Goal: Task Accomplishment & Management: Manage account settings

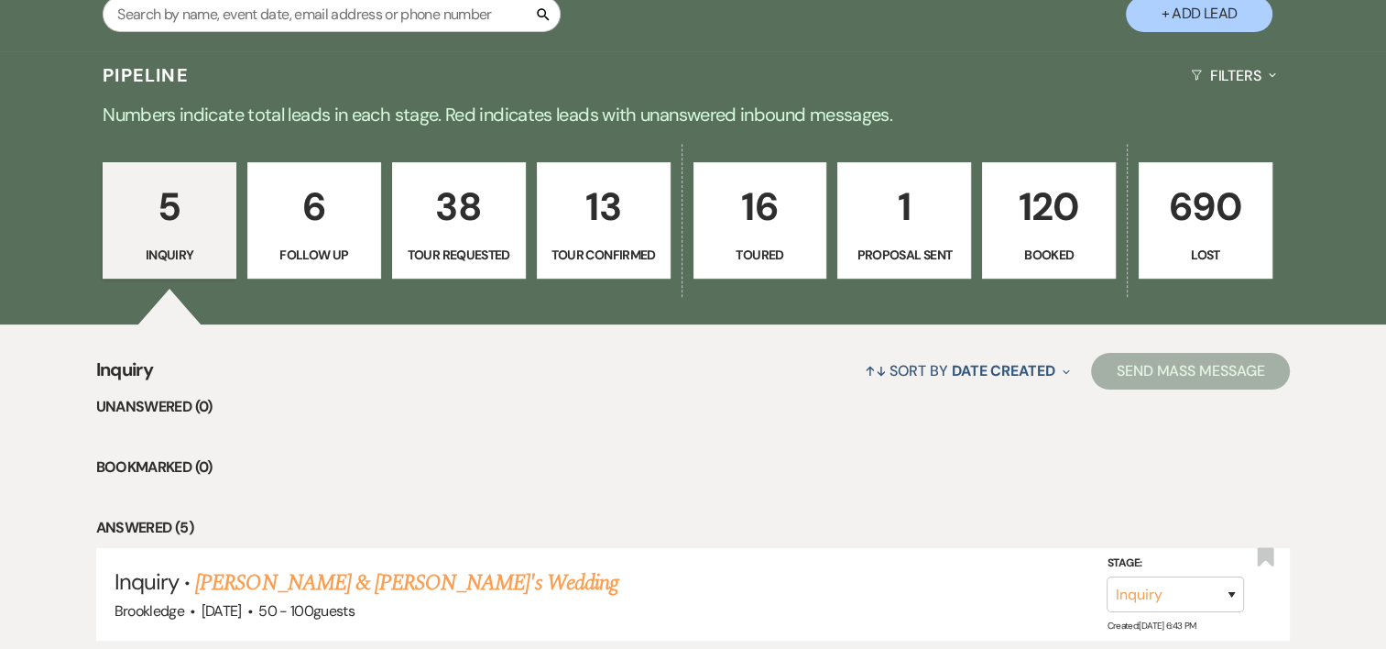
scroll to position [454, 0]
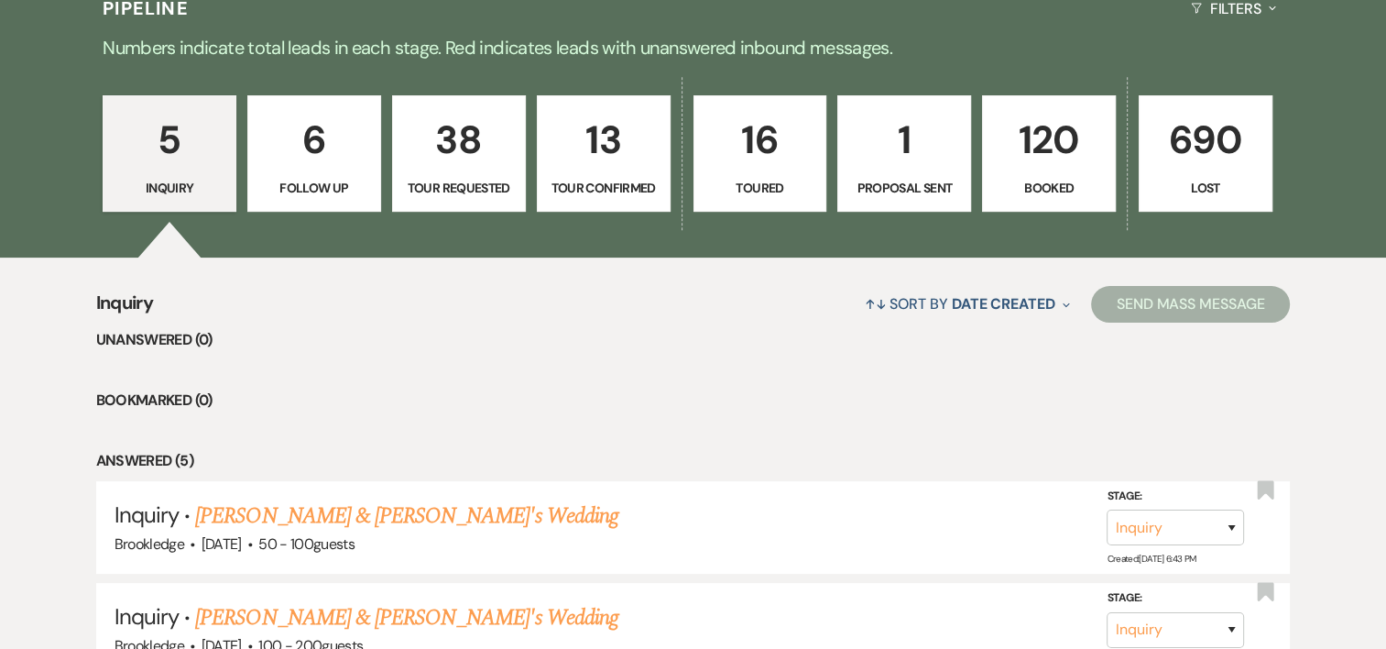
click at [1055, 136] on p "120" at bounding box center [1049, 139] width 110 height 61
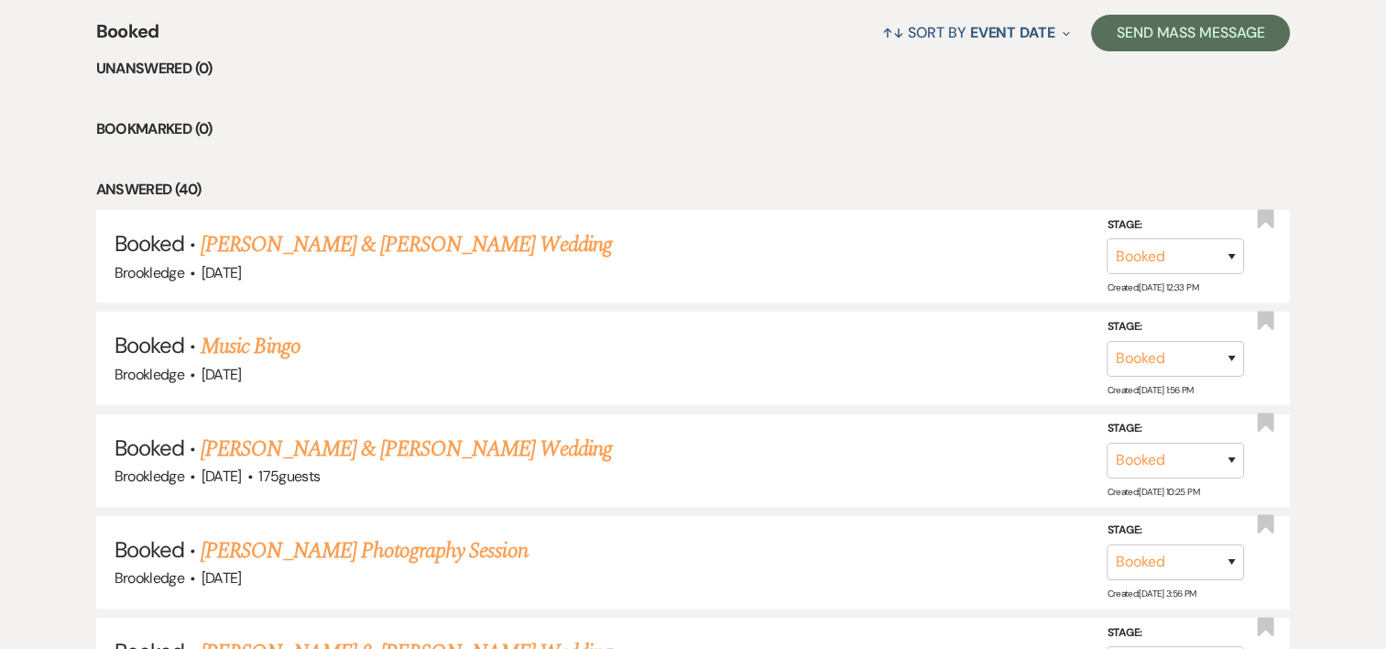
scroll to position [686, 0]
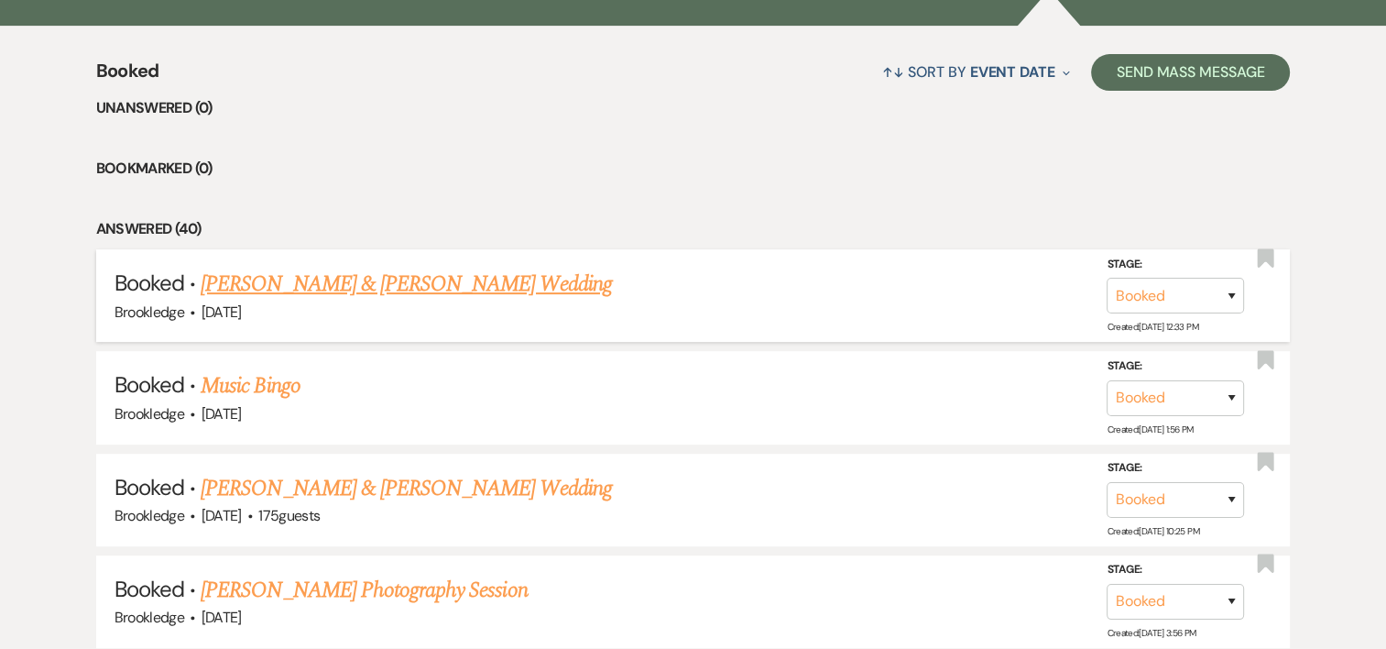
click at [340, 296] on link "[PERSON_NAME] & [PERSON_NAME] Wedding" at bounding box center [406, 283] width 410 height 33
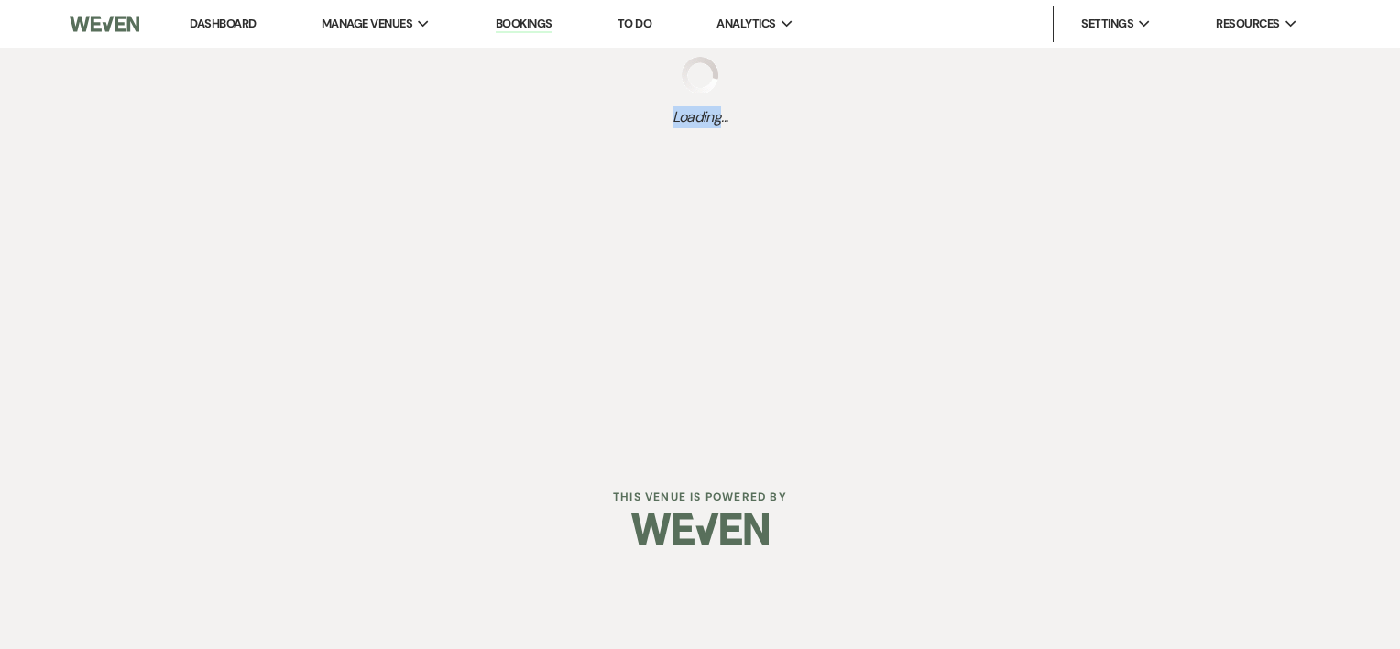
click at [340, 296] on div "Dashboard Manage Venues Expand Brookledge Bookings To Do Analytics Expand Brook…" at bounding box center [700, 227] width 1400 height 454
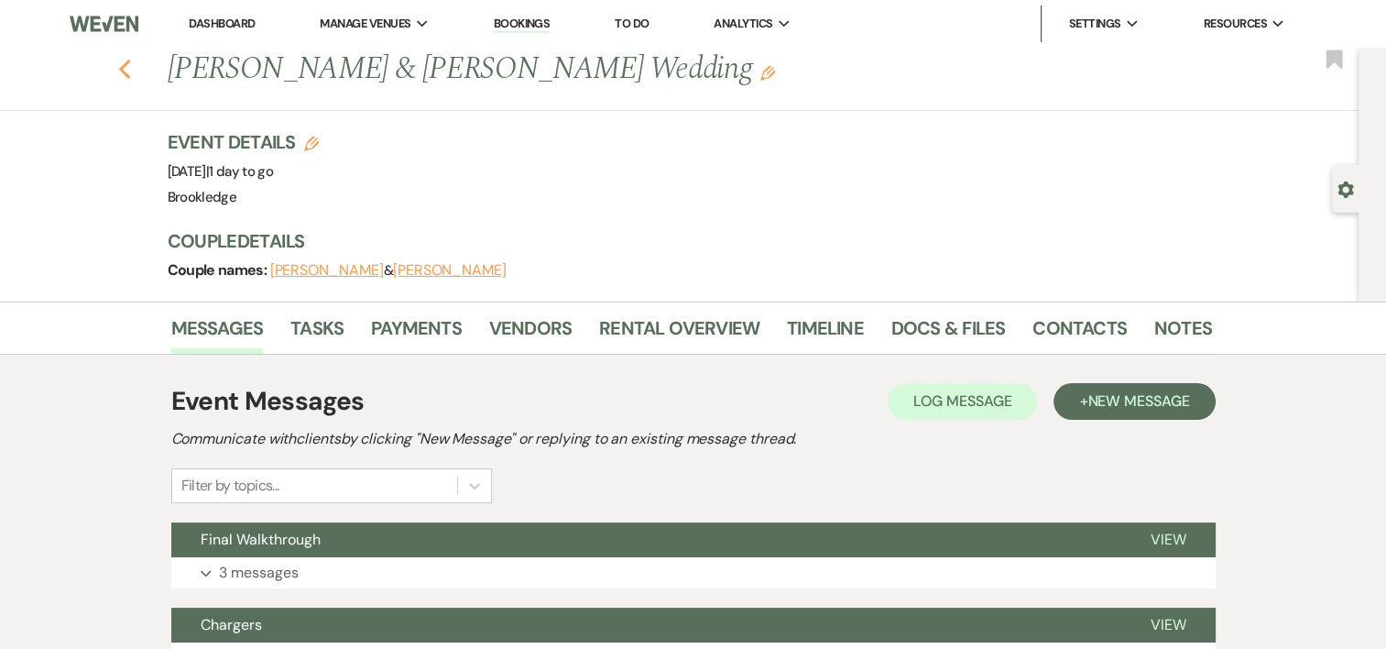
click at [125, 67] on icon "Previous" at bounding box center [125, 70] width 14 height 22
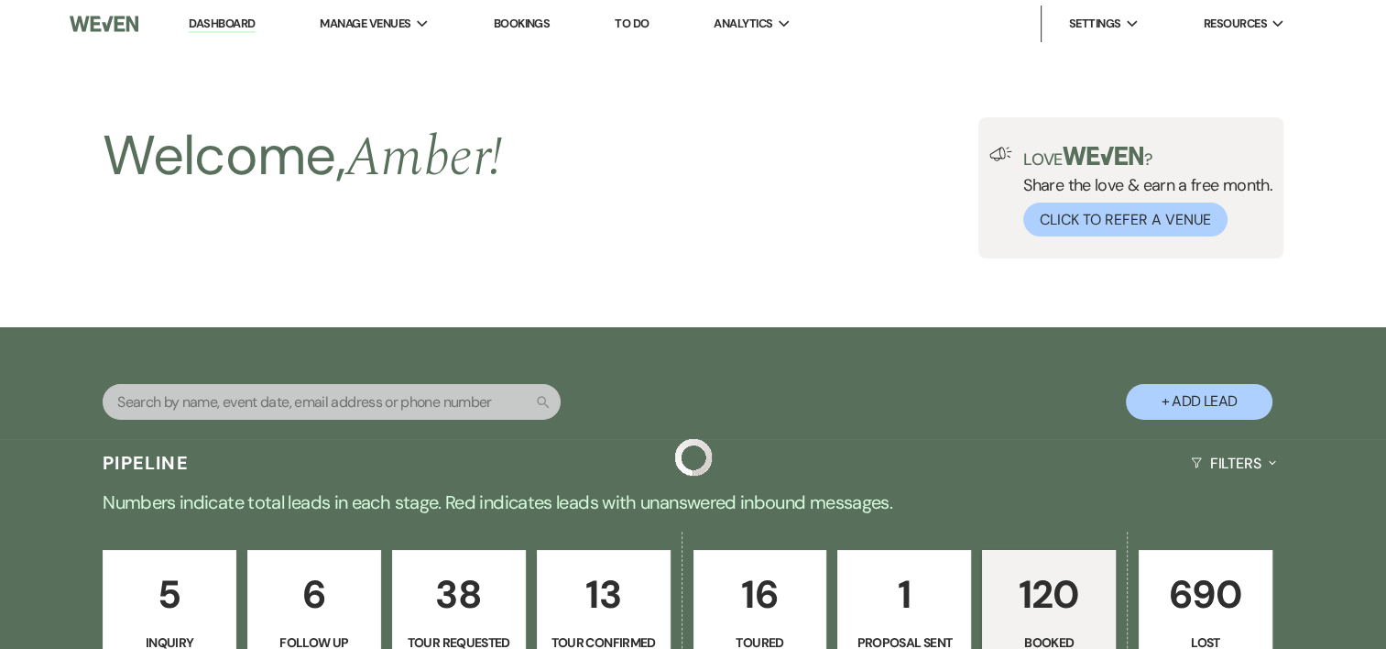
scroll to position [686, 0]
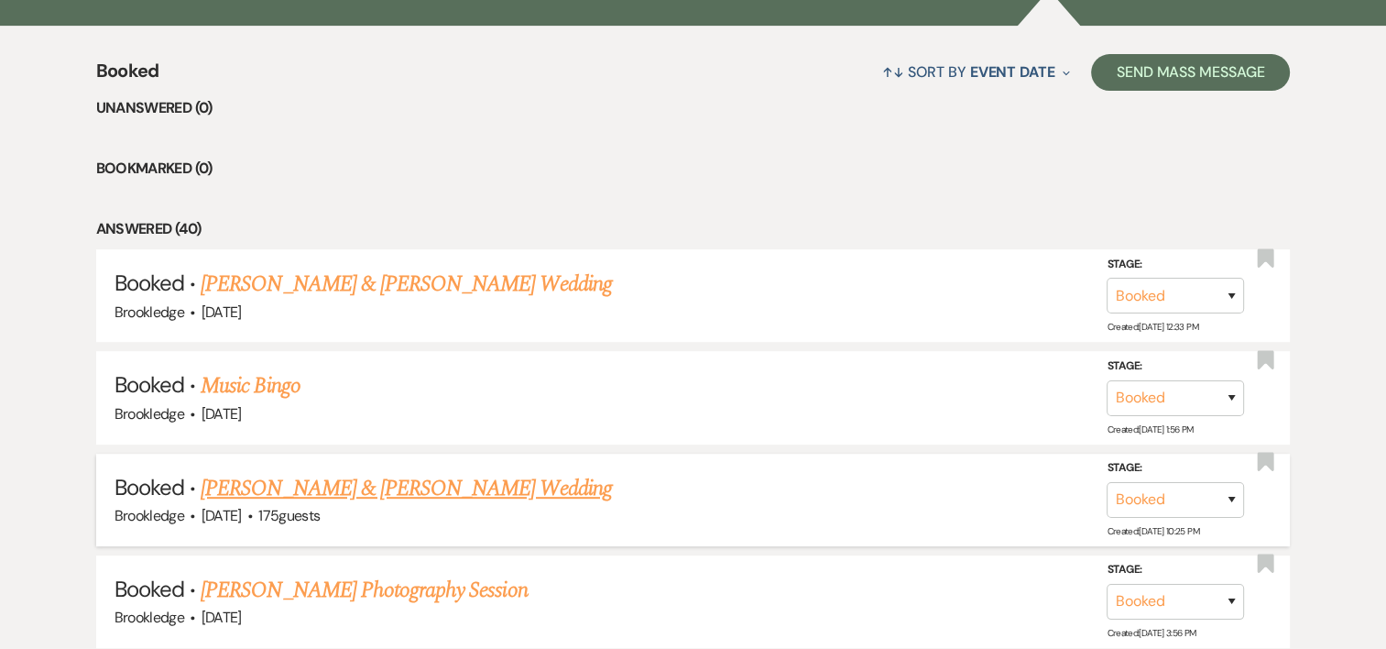
click at [372, 484] on link "[PERSON_NAME] & [PERSON_NAME] Wedding" at bounding box center [406, 488] width 410 height 33
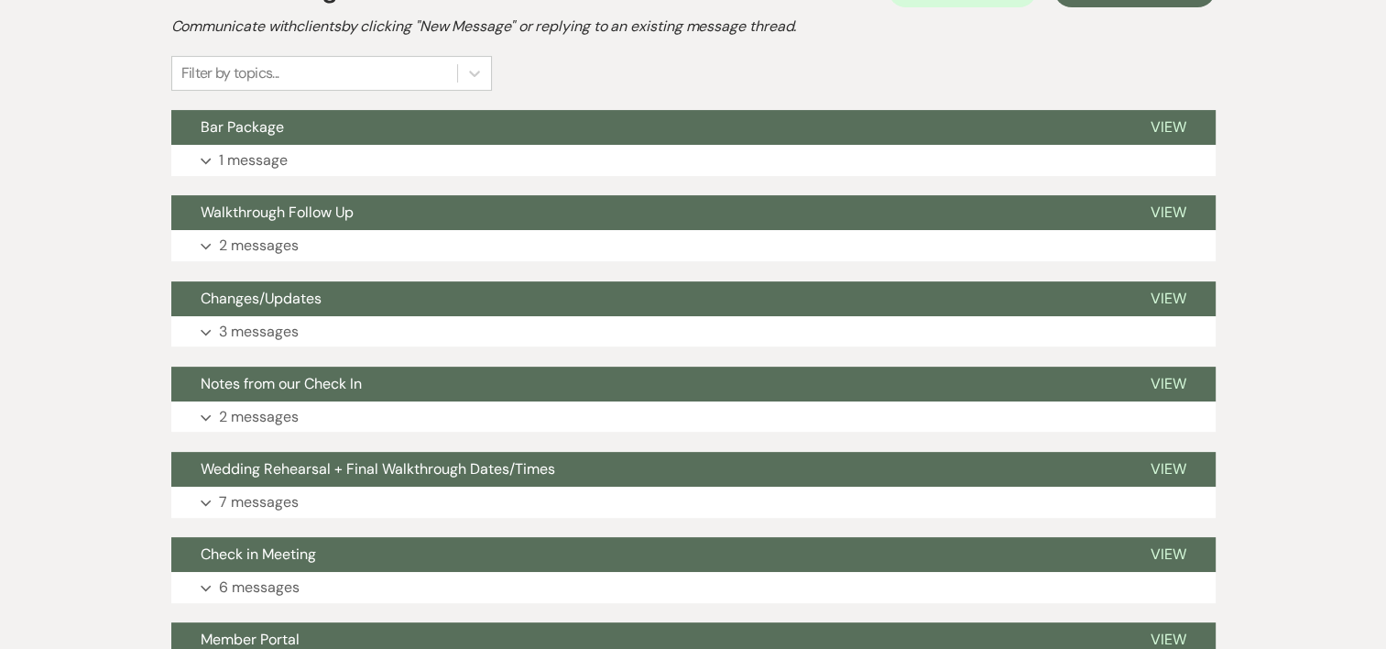
scroll to position [534, 0]
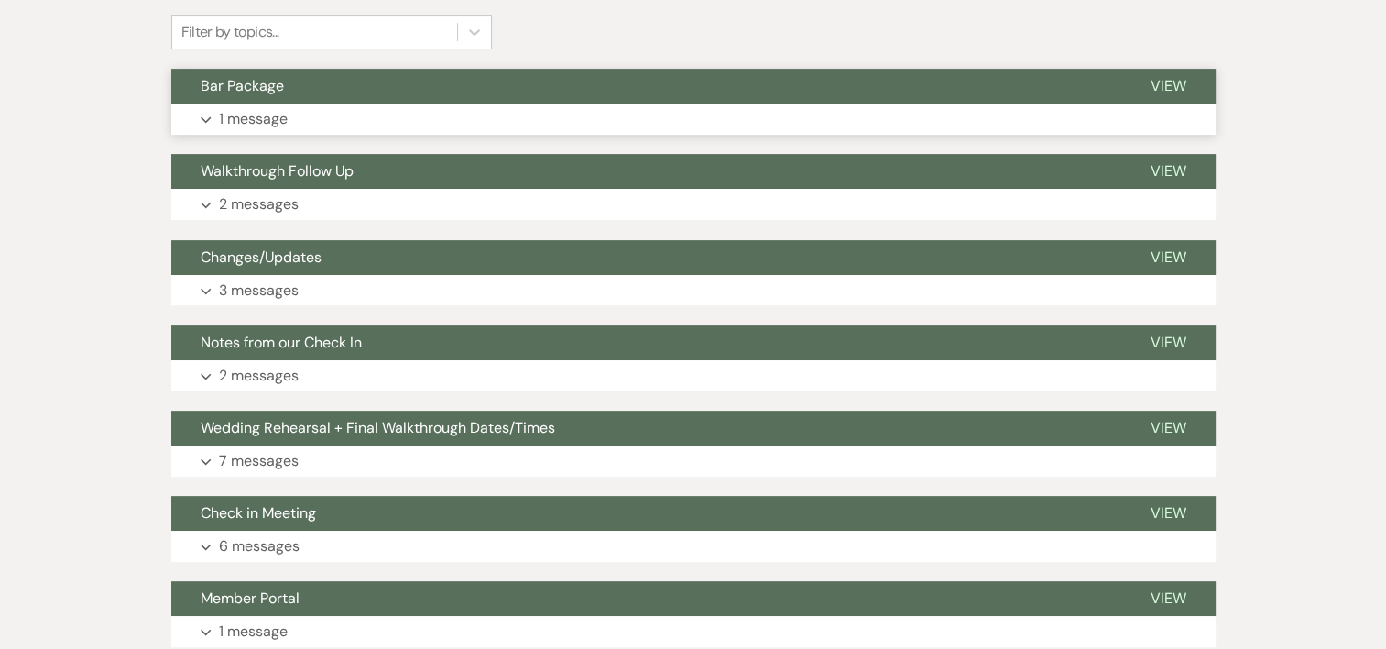
click at [267, 121] on p "1 message" at bounding box center [253, 119] width 69 height 24
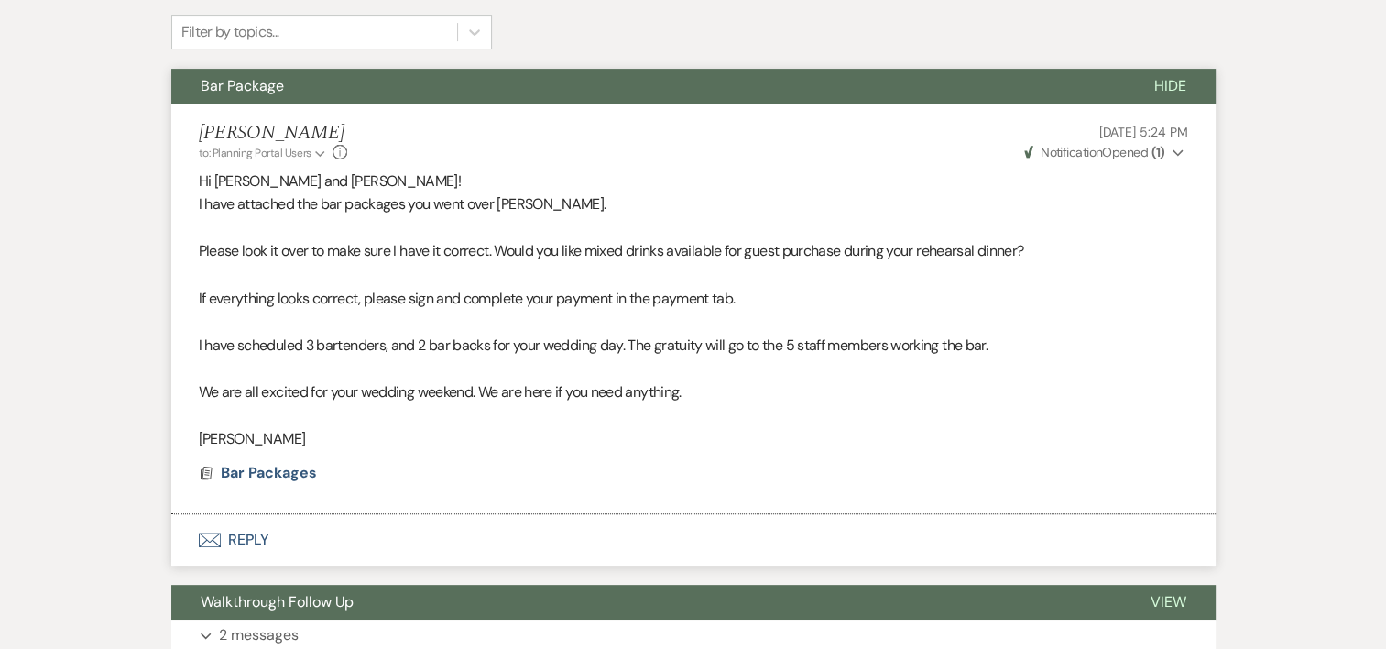
click at [1173, 150] on use "button" at bounding box center [1178, 153] width 10 height 6
click at [1173, 150] on icon "Collapse" at bounding box center [1178, 153] width 11 height 13
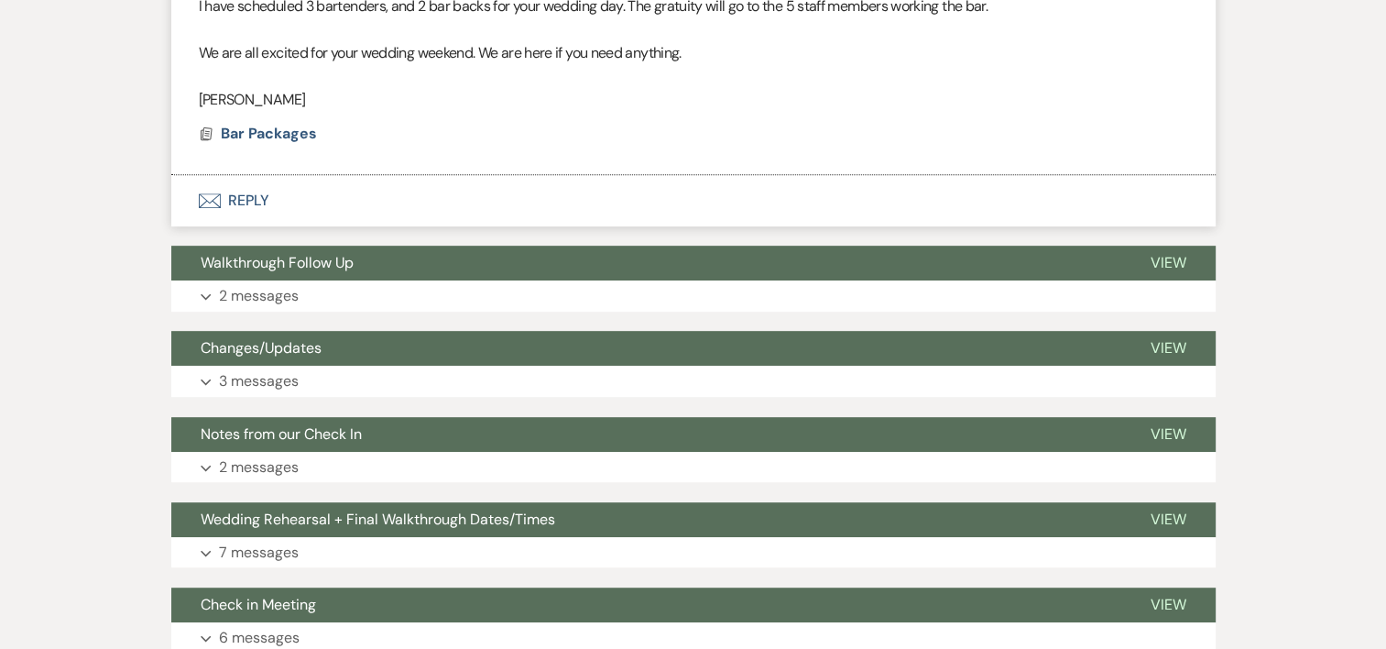
scroll to position [914, 0]
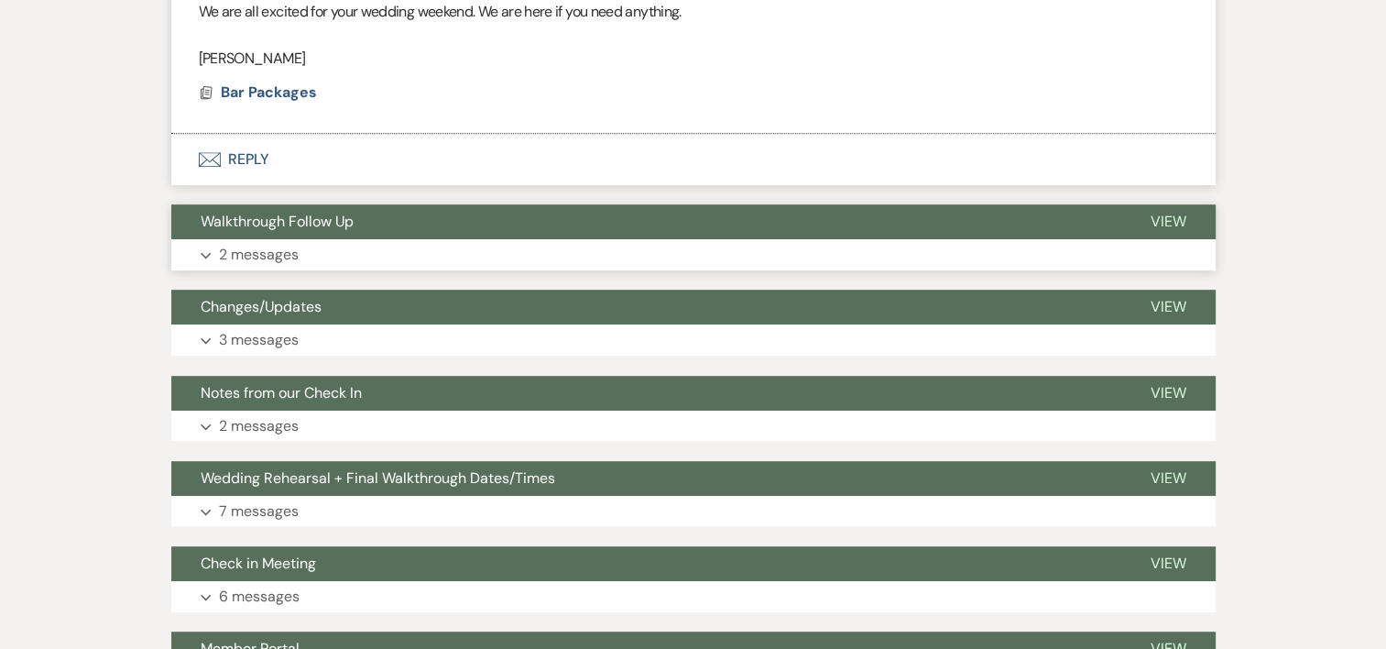
click at [255, 249] on p "2 messages" at bounding box center [259, 255] width 80 height 24
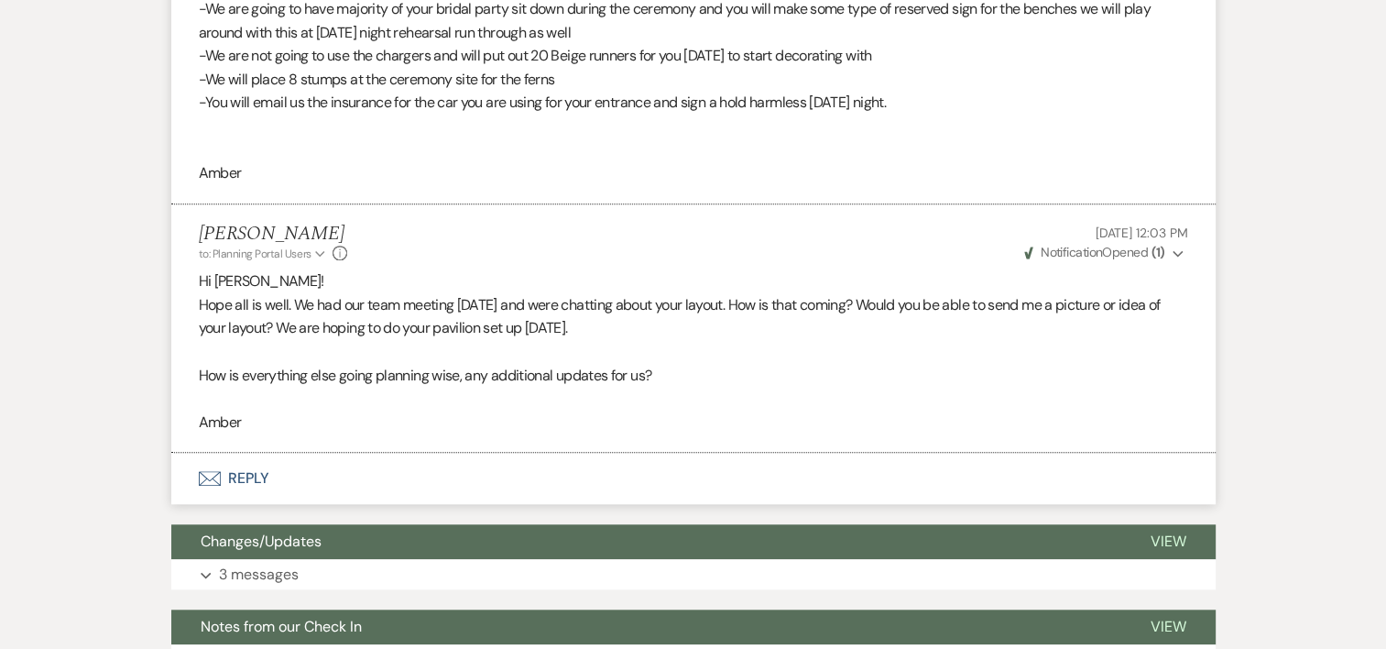
scroll to position [1571, 0]
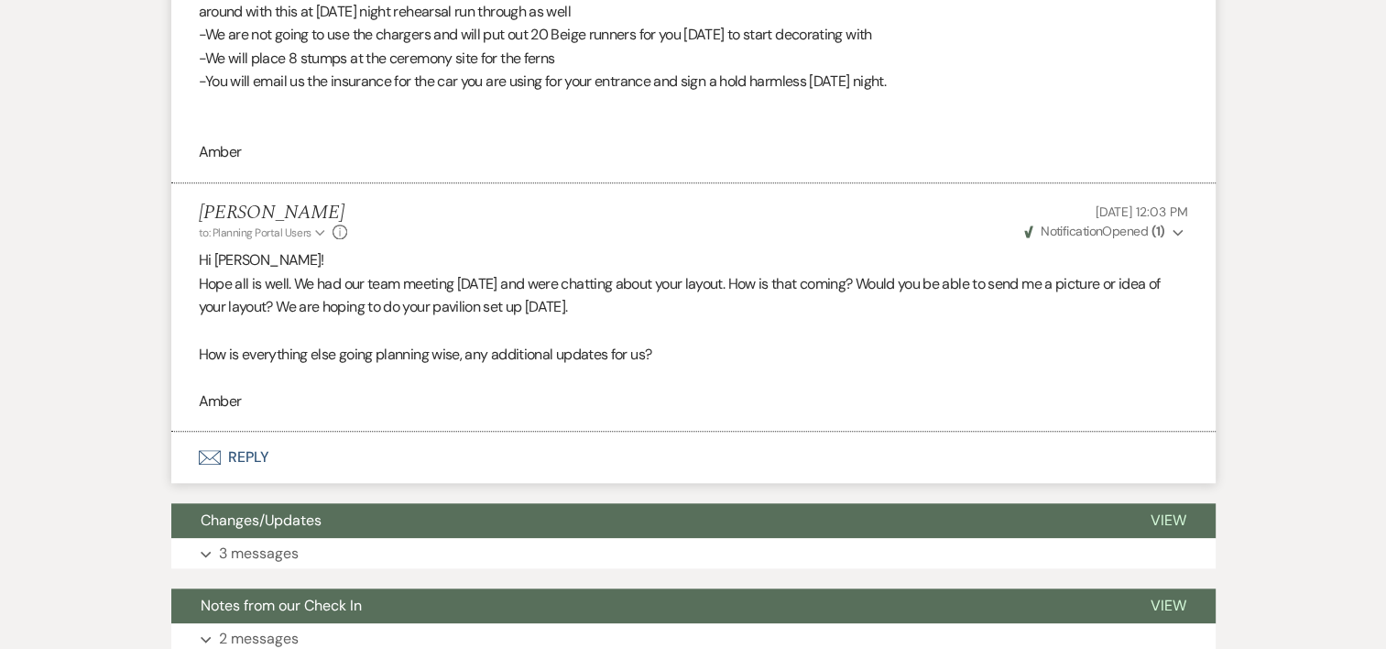
click at [1178, 228] on icon "Expand" at bounding box center [1178, 232] width 11 height 13
click at [1180, 233] on use "button" at bounding box center [1178, 232] width 10 height 6
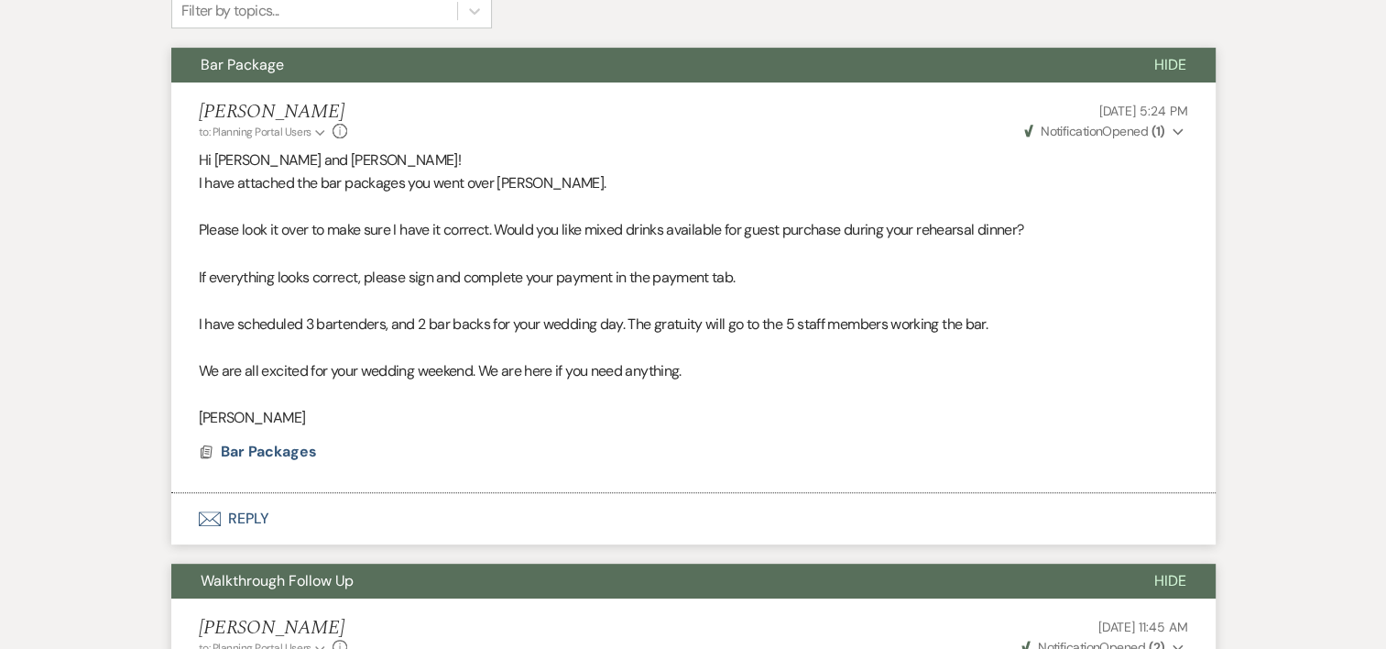
scroll to position [595, 0]
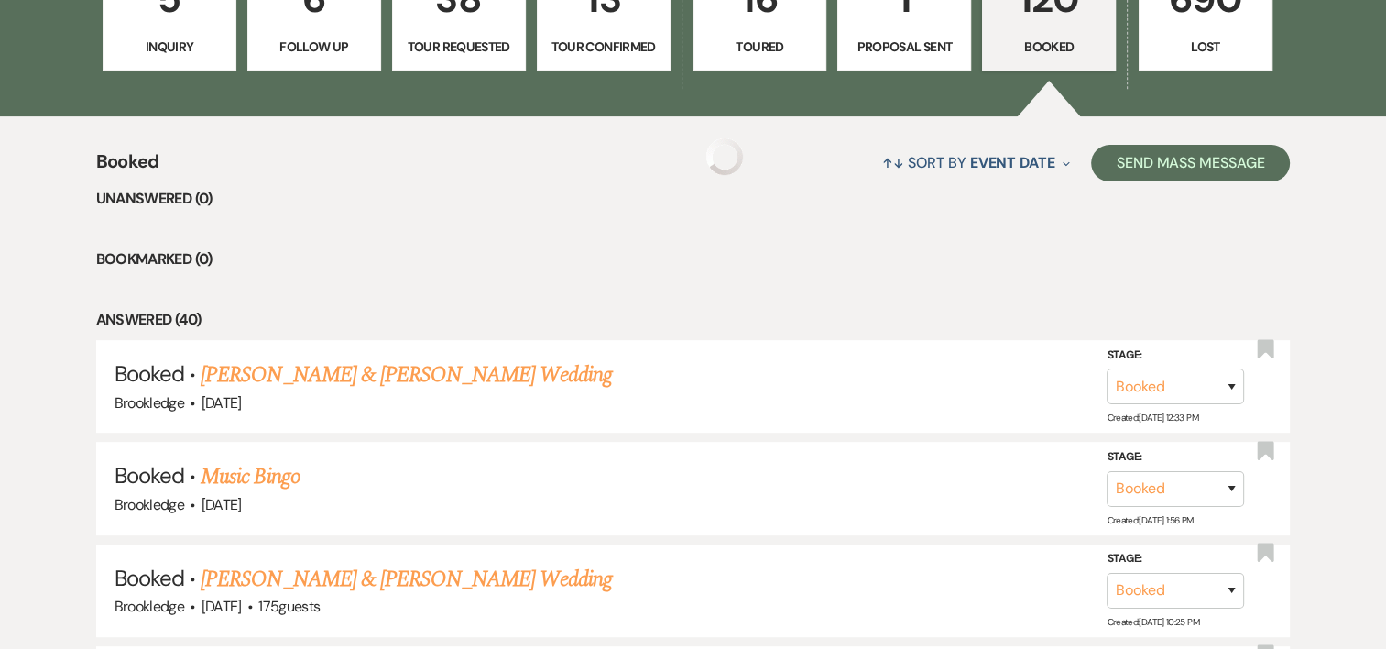
scroll to position [686, 0]
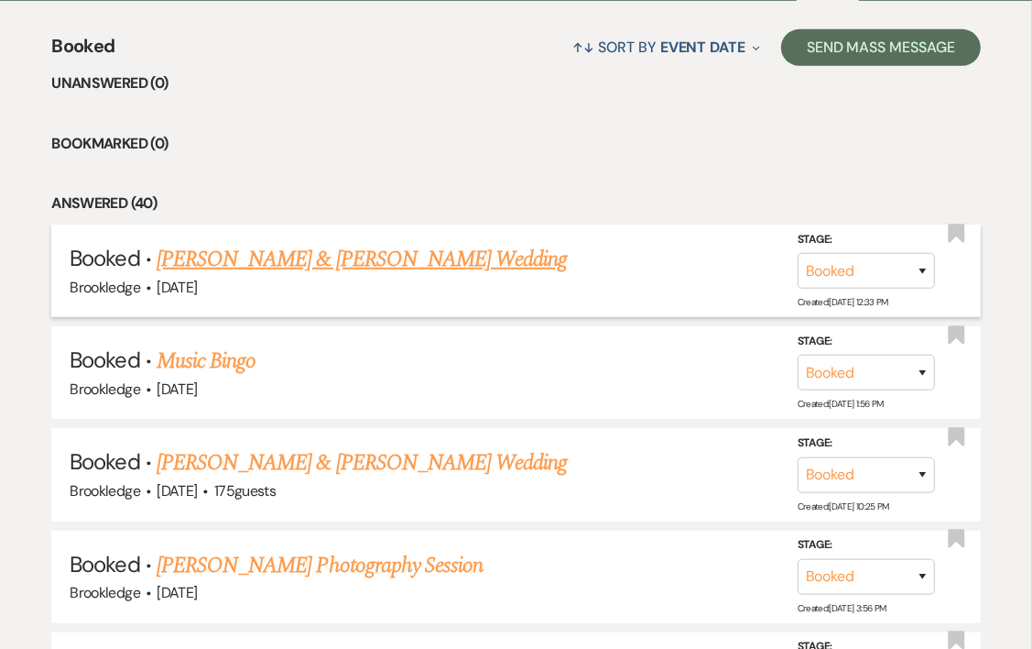
click at [285, 254] on link "[PERSON_NAME] & [PERSON_NAME] Wedding" at bounding box center [362, 259] width 410 height 33
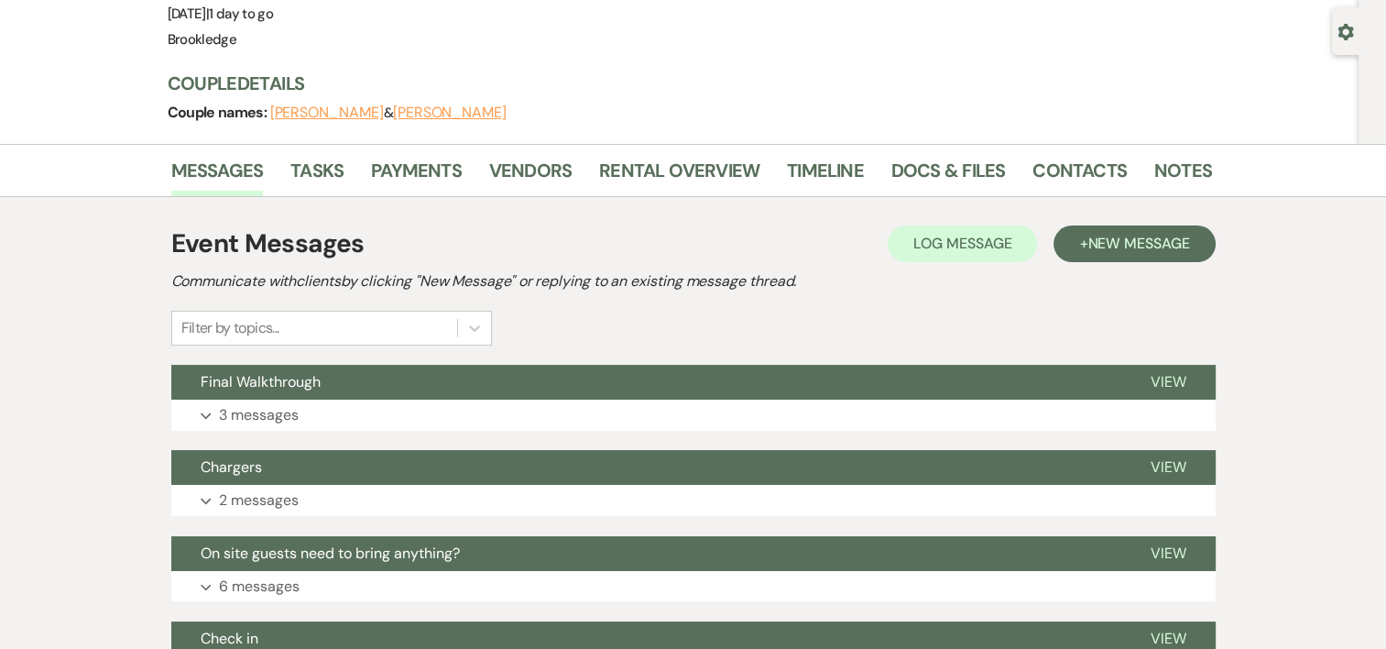
scroll to position [104, 0]
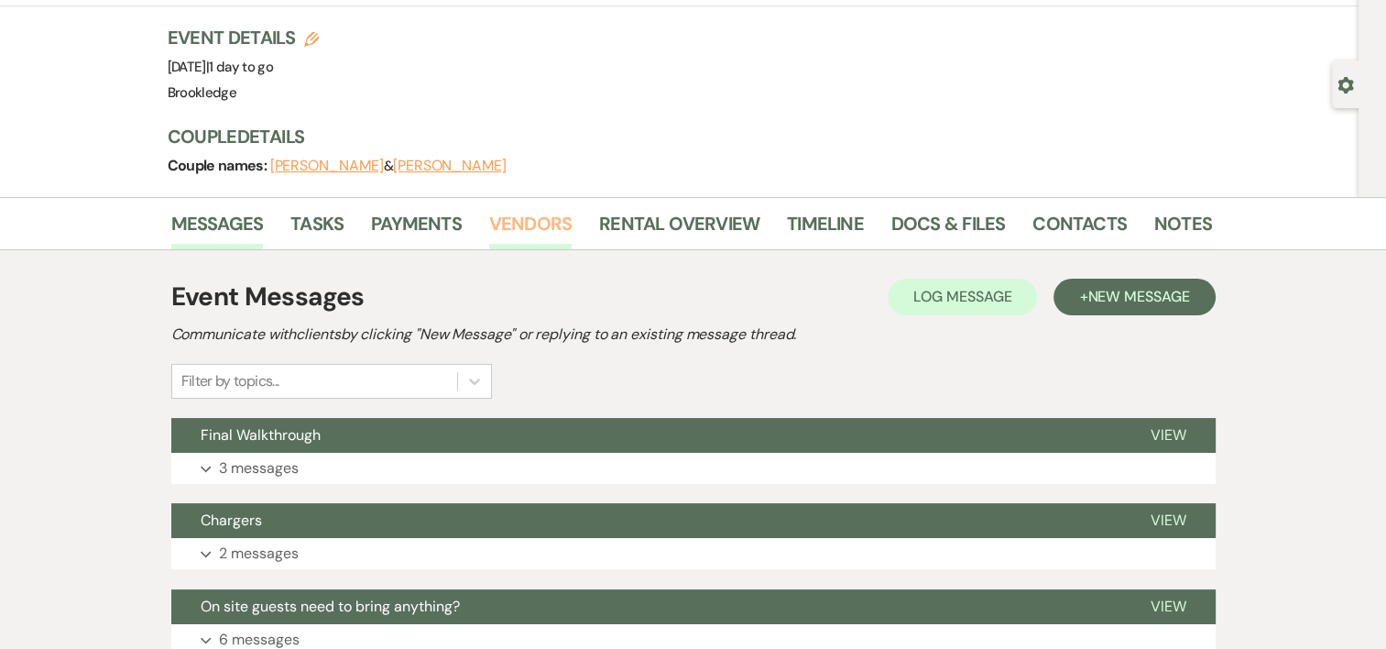
click at [545, 215] on link "Vendors" at bounding box center [530, 229] width 82 height 40
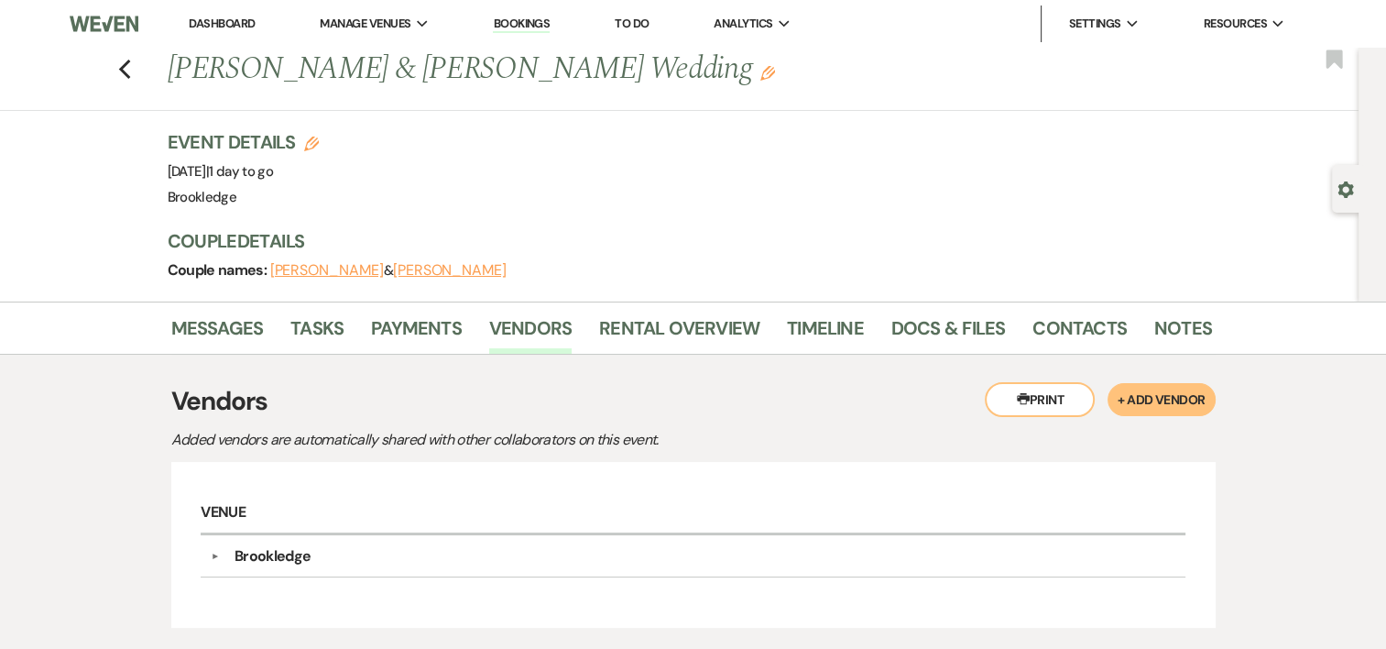
click at [1155, 394] on button "+ Add Vendor" at bounding box center [1160, 399] width 107 height 33
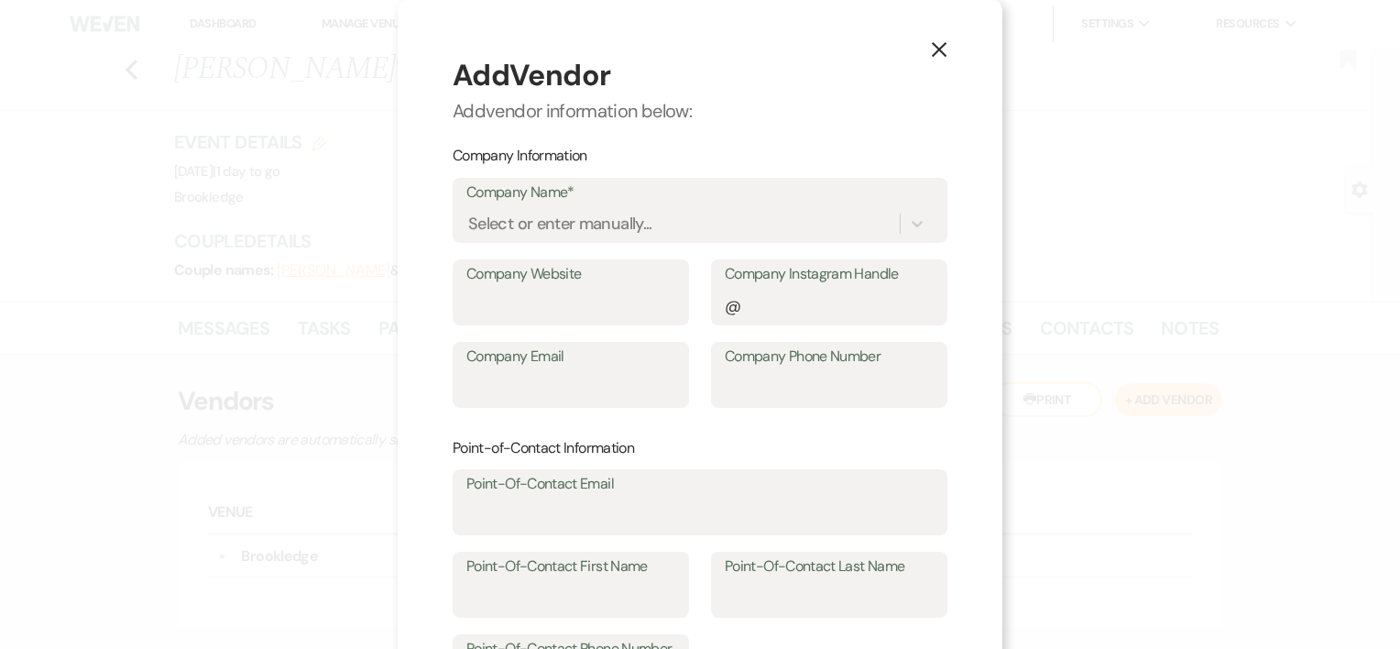
click at [925, 46] on button "X" at bounding box center [938, 49] width 27 height 32
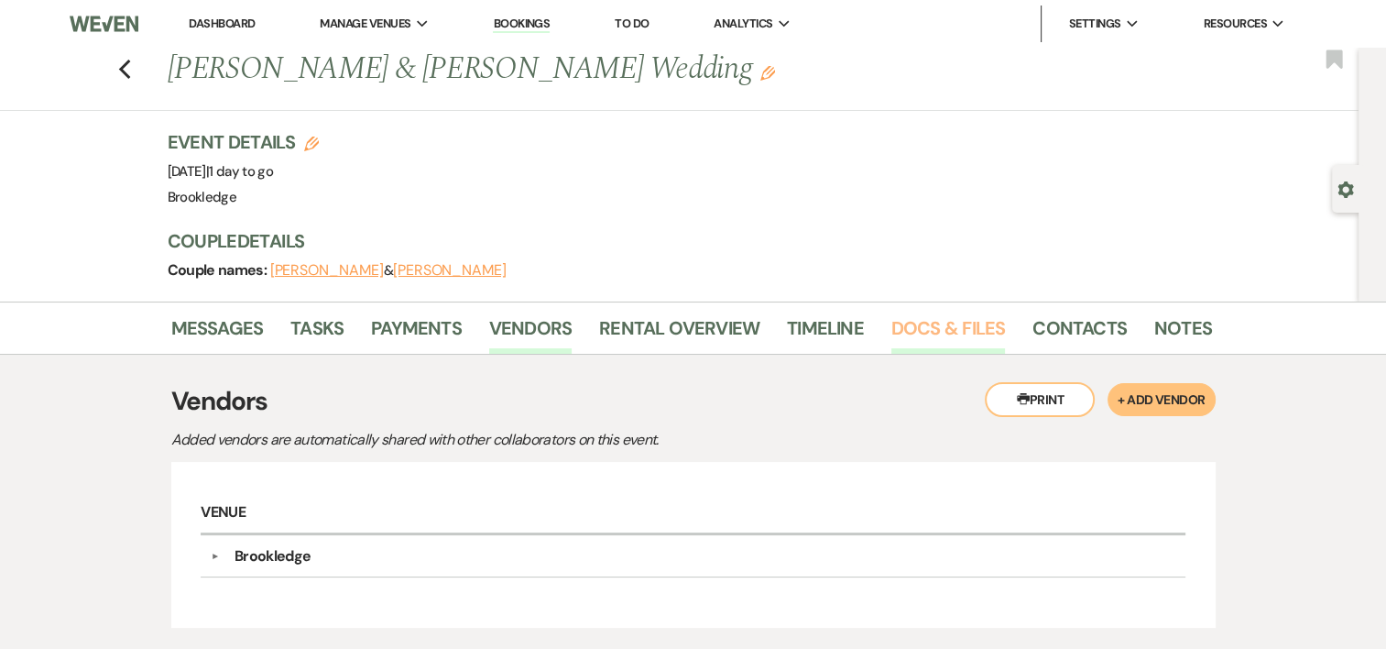
click at [958, 324] on link "Docs & Files" at bounding box center [948, 333] width 114 height 40
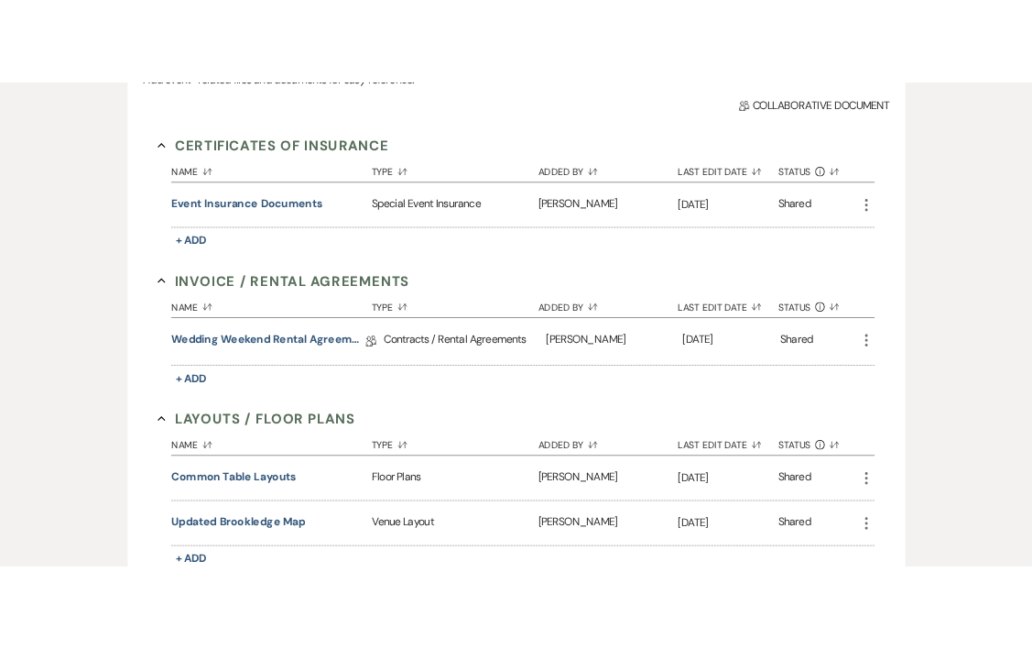
scroll to position [467, 0]
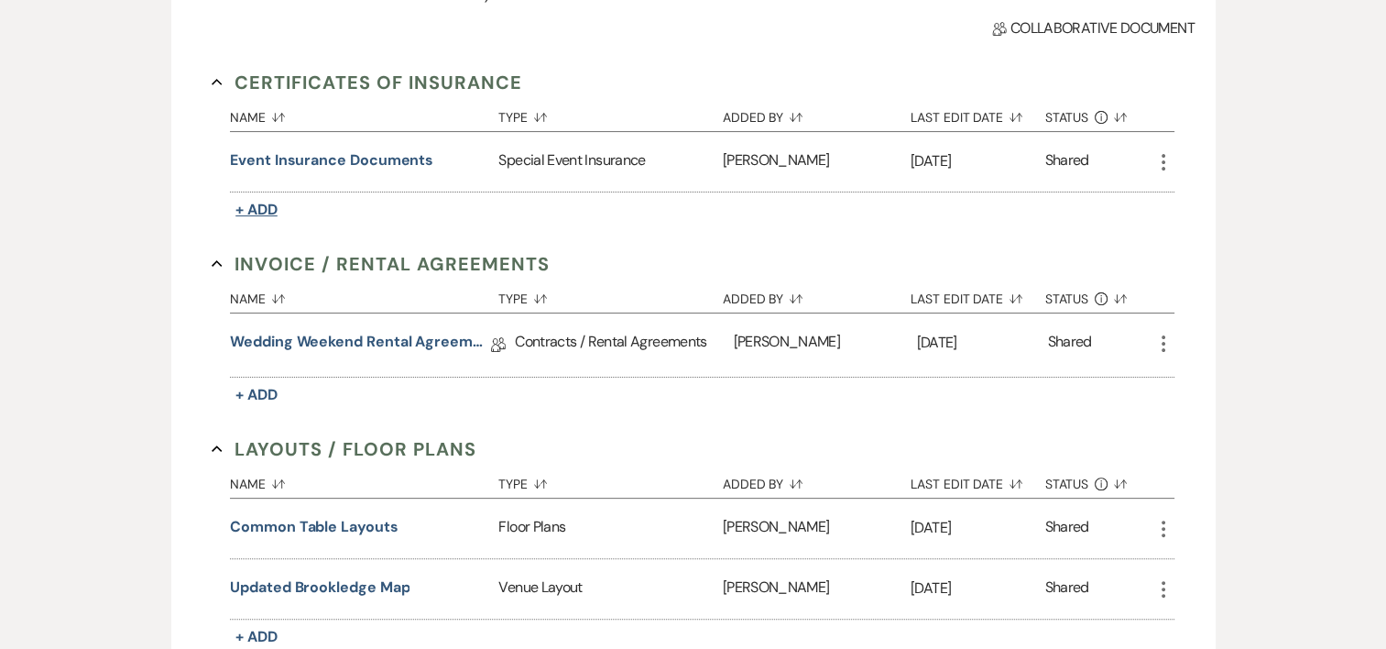
click at [255, 202] on span "+ Add" at bounding box center [256, 209] width 42 height 19
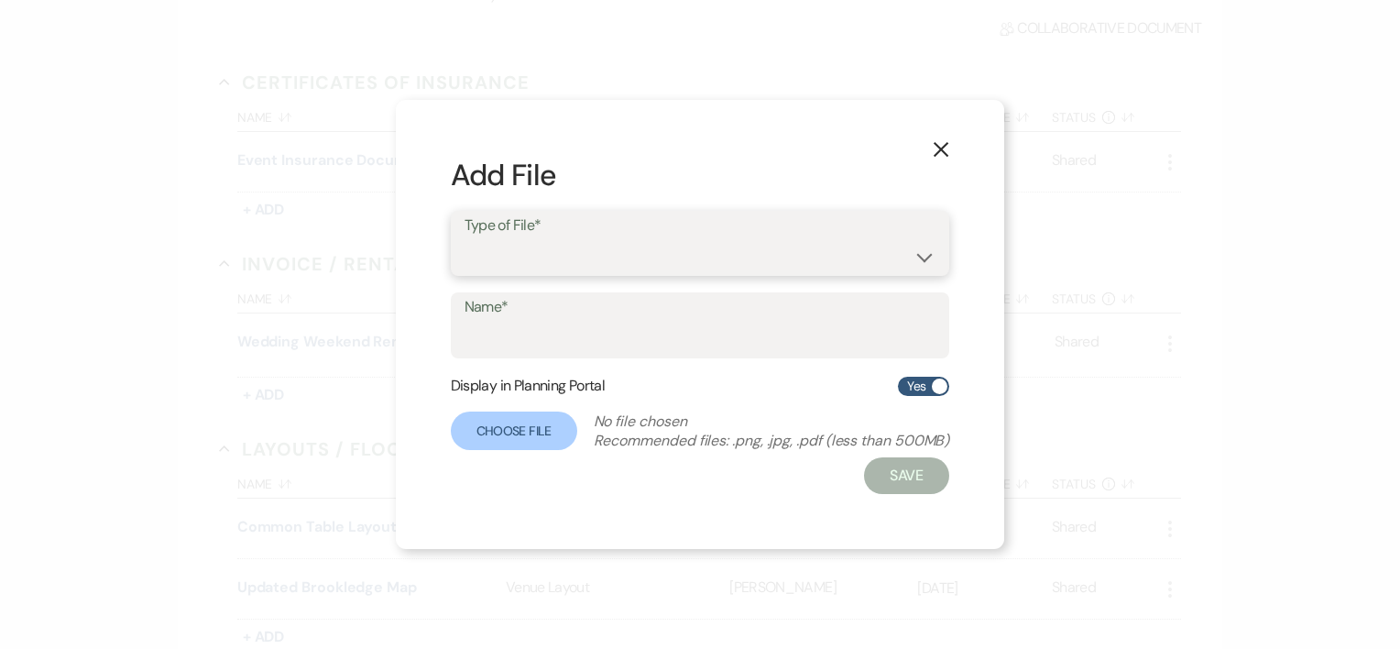
click at [606, 252] on select "Special Event Insurance Vendor Certificate of Insurance" at bounding box center [700, 256] width 472 height 36
select select "18"
click at [464, 238] on select "Special Event Insurance Vendor Certificate of Insurance" at bounding box center [700, 256] width 472 height 36
click at [614, 348] on input "Name*" at bounding box center [700, 339] width 472 height 36
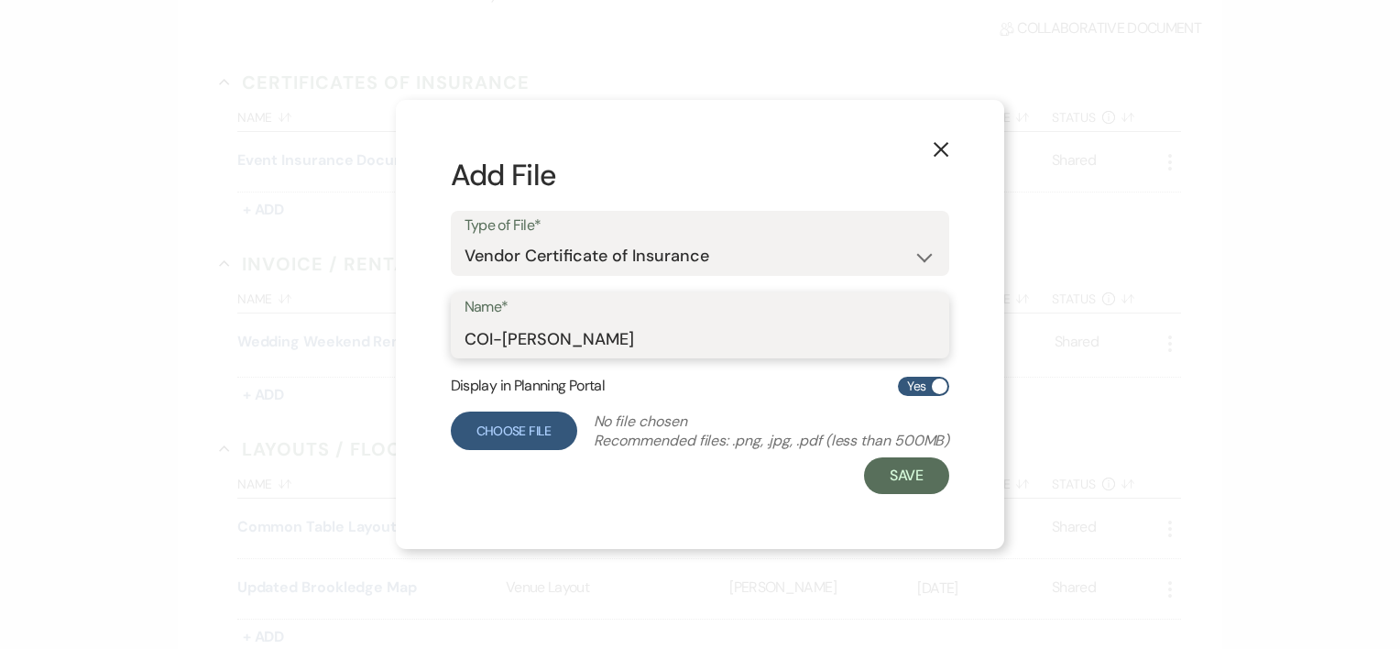
type input "COI-[PERSON_NAME]"
click at [506, 422] on label "Choose File" at bounding box center [514, 430] width 126 height 38
click at [0, 0] on input "Choose File" at bounding box center [0, 0] width 0 height 0
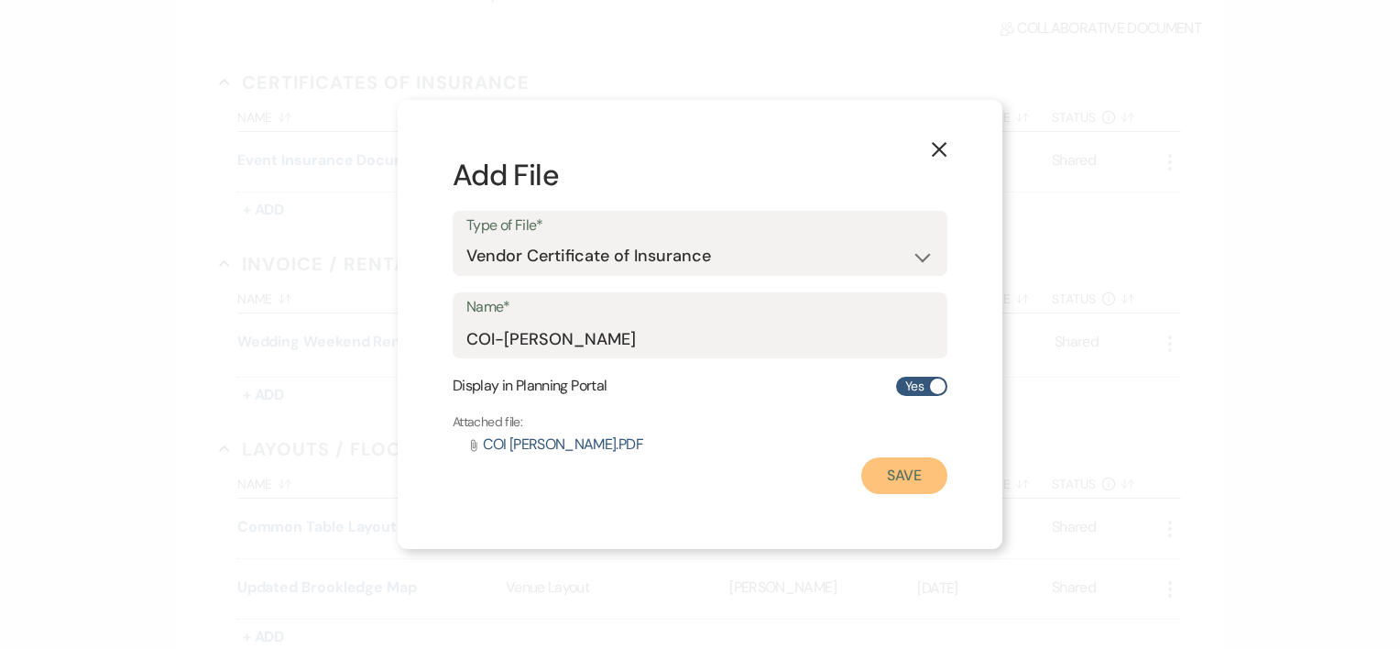
click at [890, 477] on button "Save" at bounding box center [904, 475] width 86 height 37
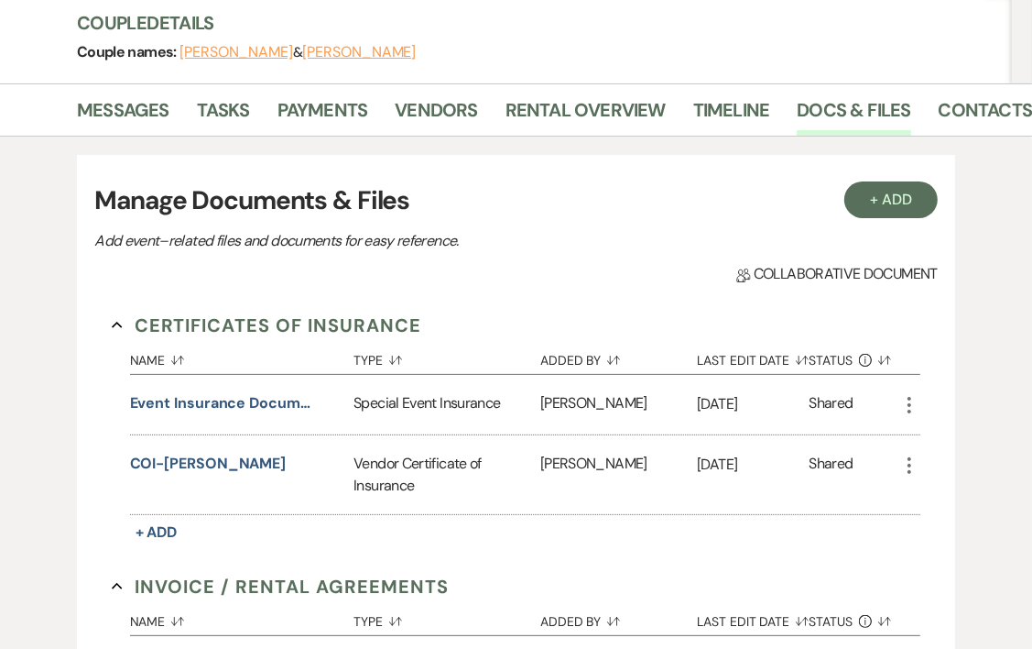
scroll to position [0, 0]
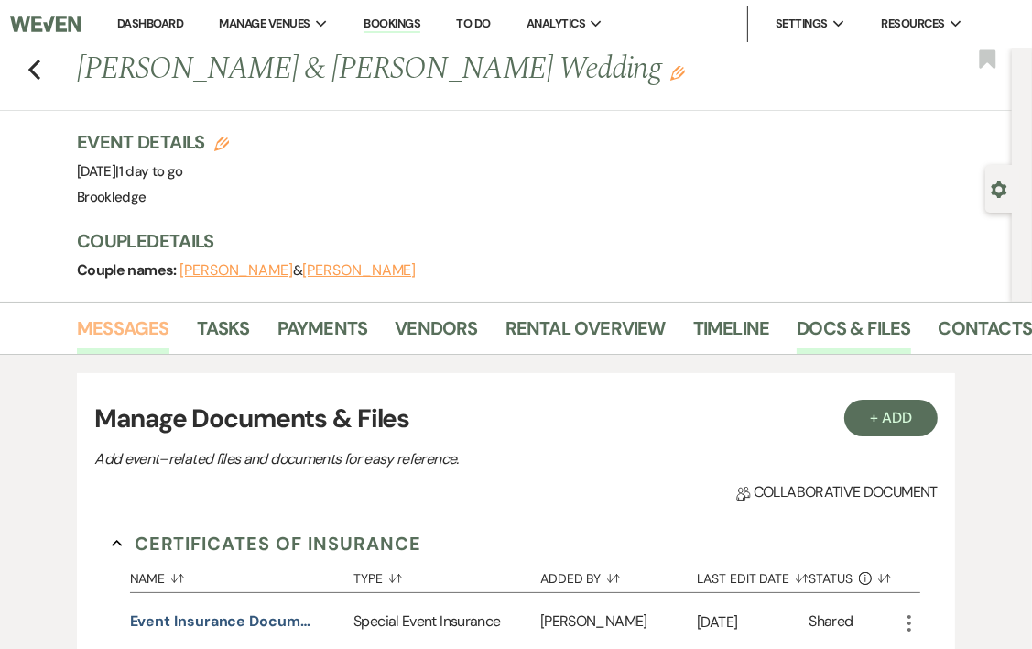
click at [125, 330] on link "Messages" at bounding box center [123, 333] width 93 height 40
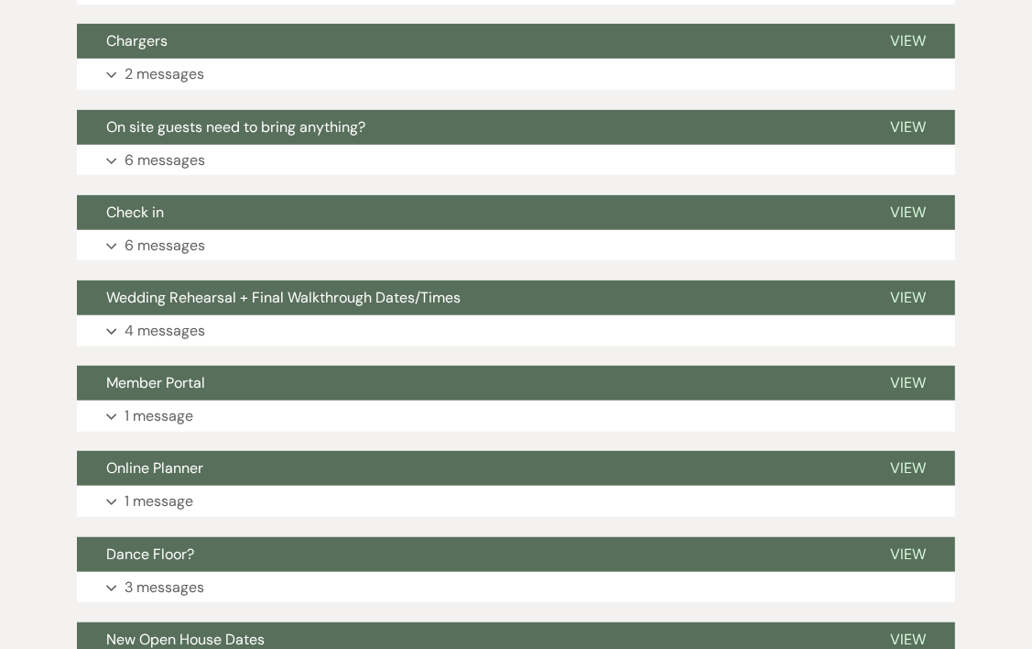
scroll to position [599, 0]
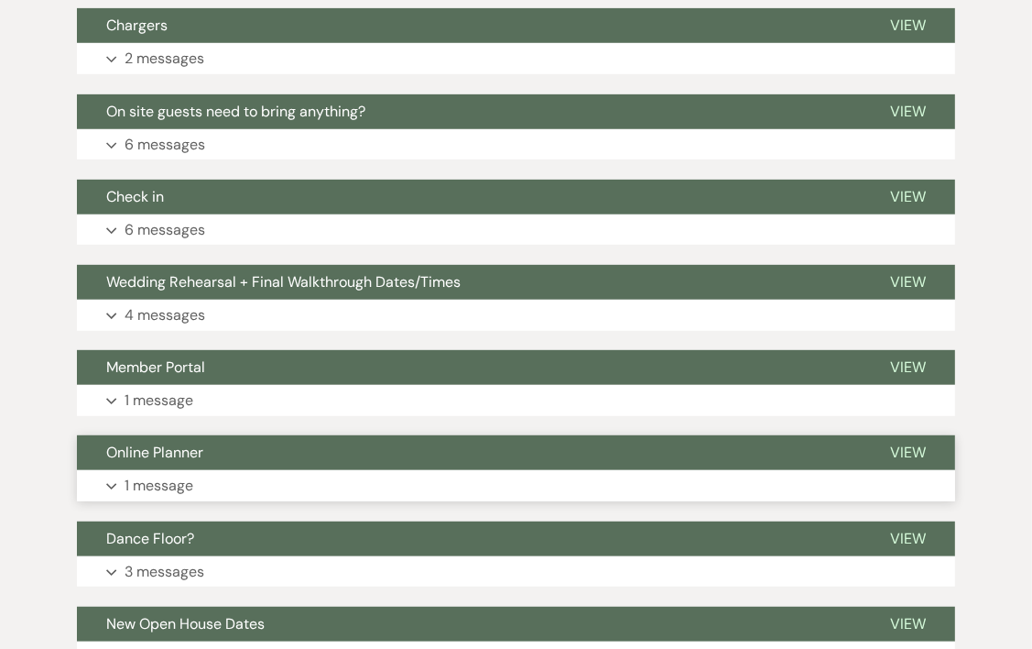
click at [156, 481] on p "1 message" at bounding box center [159, 486] width 69 height 24
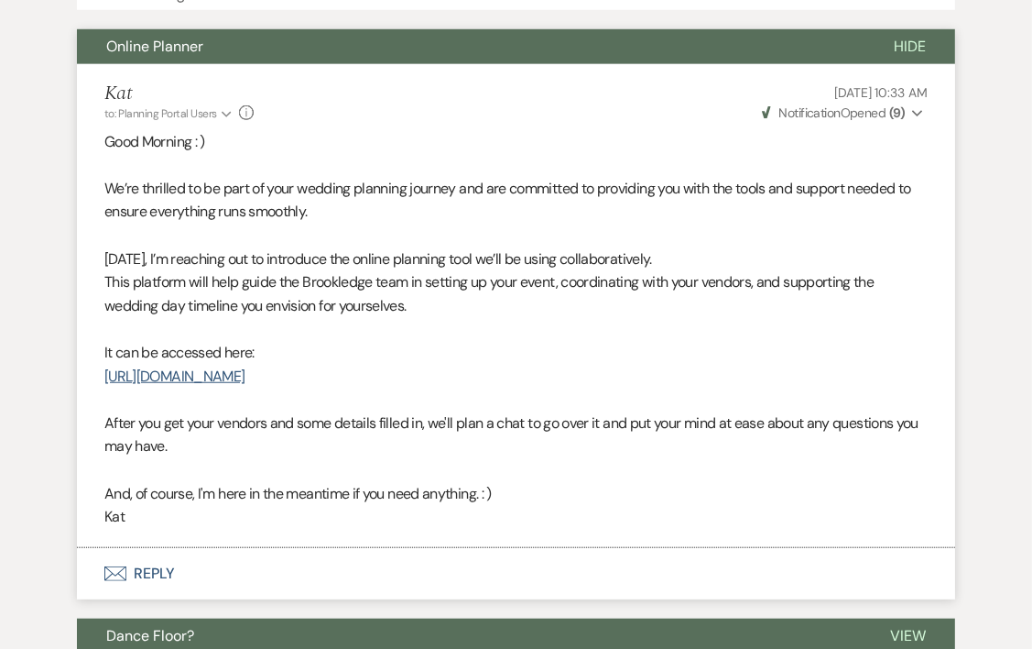
scroll to position [1015, 0]
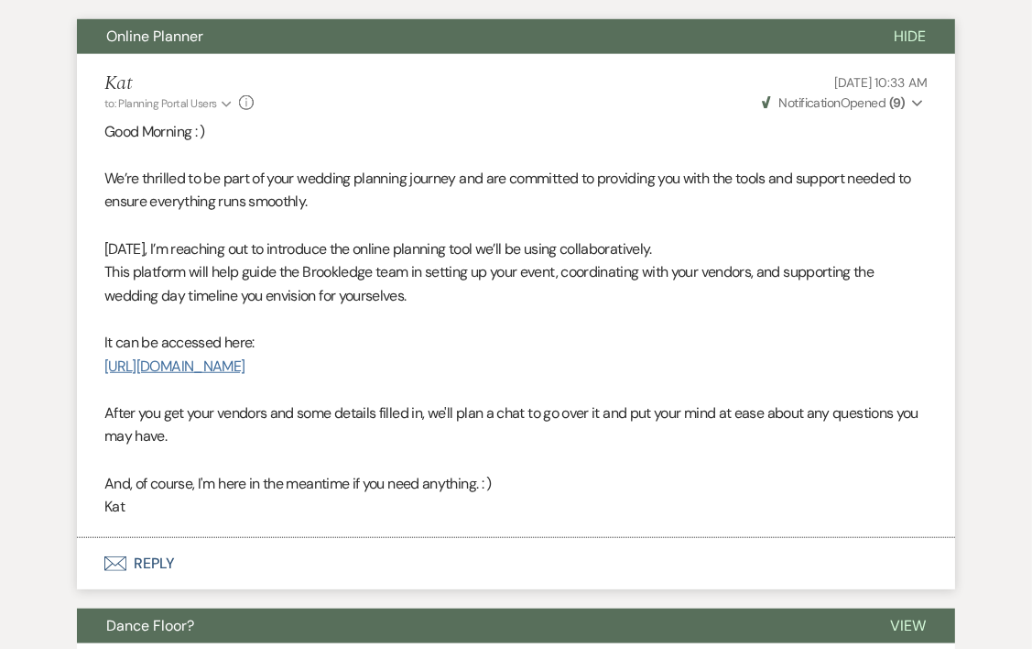
click at [245, 368] on link "[URL][DOMAIN_NAME]" at bounding box center [174, 365] width 140 height 19
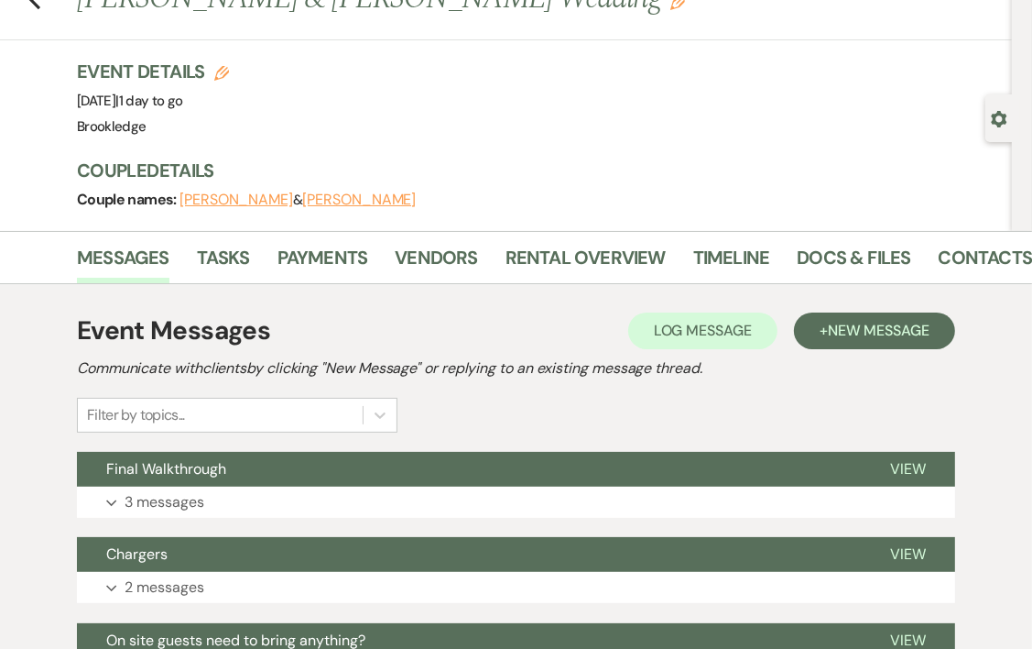
scroll to position [61, 0]
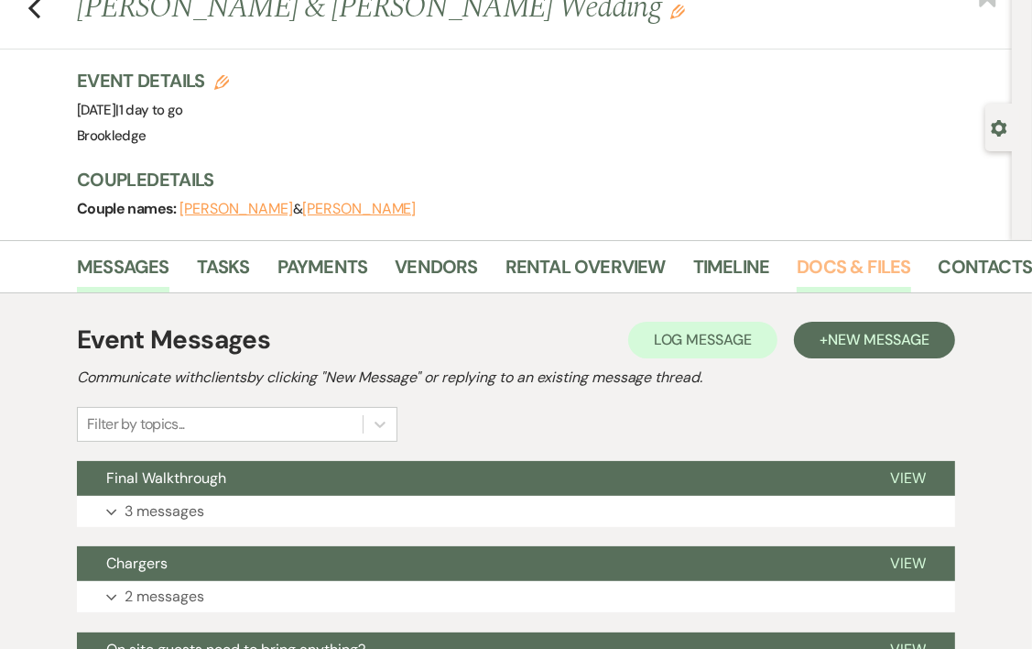
click at [835, 267] on link "Docs & Files" at bounding box center [854, 272] width 114 height 40
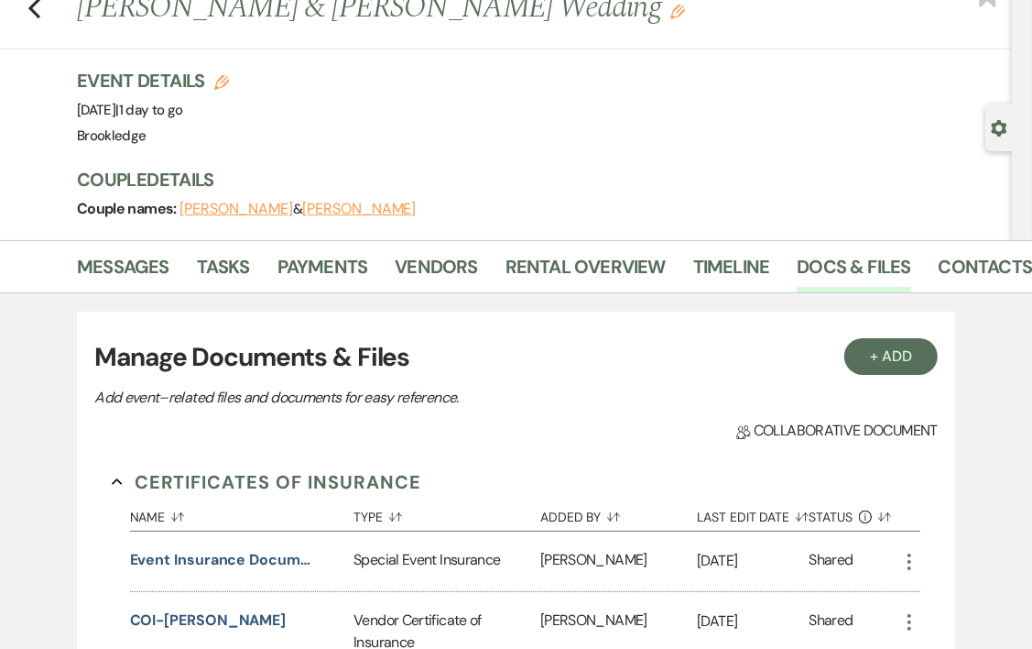
click at [24, 17] on div "Previous [PERSON_NAME] & [PERSON_NAME] Wedding Edit Bookmark" at bounding box center [501, 17] width 1021 height 63
click at [31, 9] on use "button" at bounding box center [34, 8] width 12 height 20
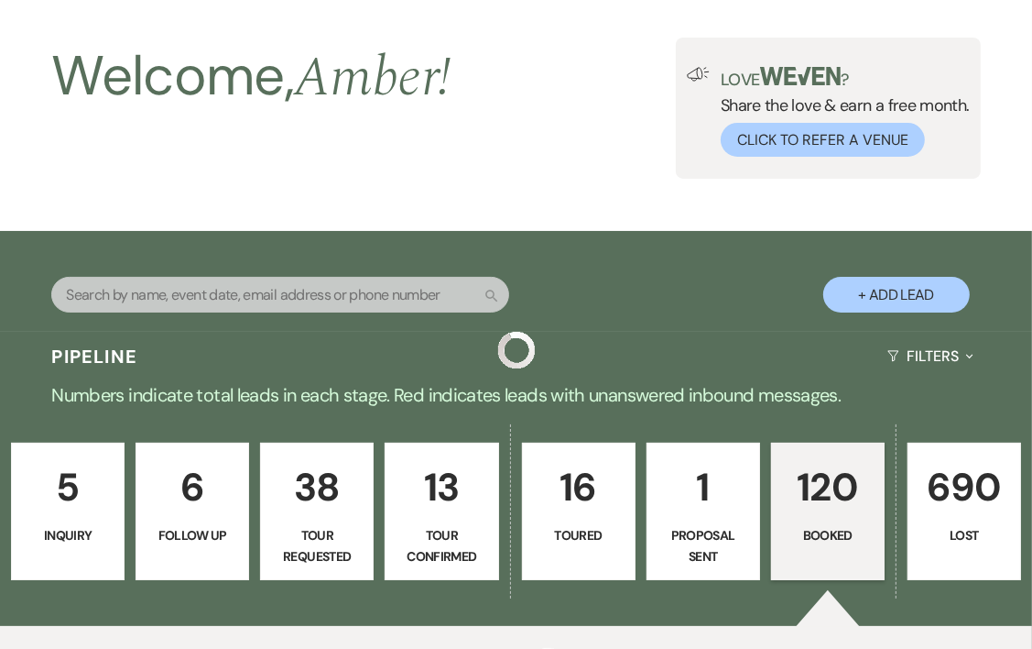
scroll to position [686, 0]
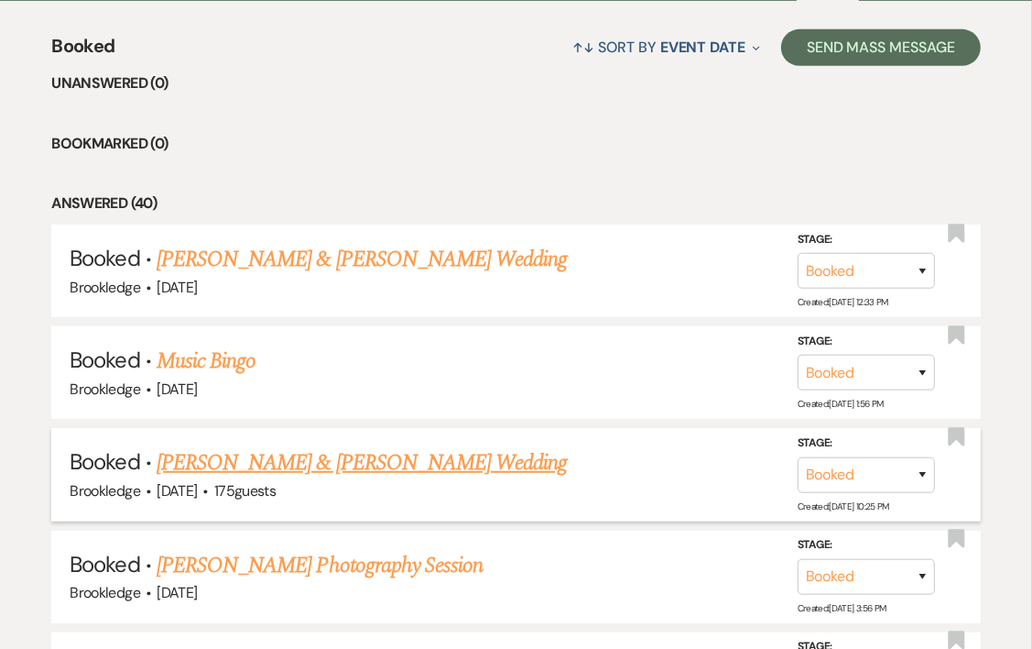
click at [314, 458] on link "[PERSON_NAME] & [PERSON_NAME] Wedding" at bounding box center [362, 462] width 410 height 33
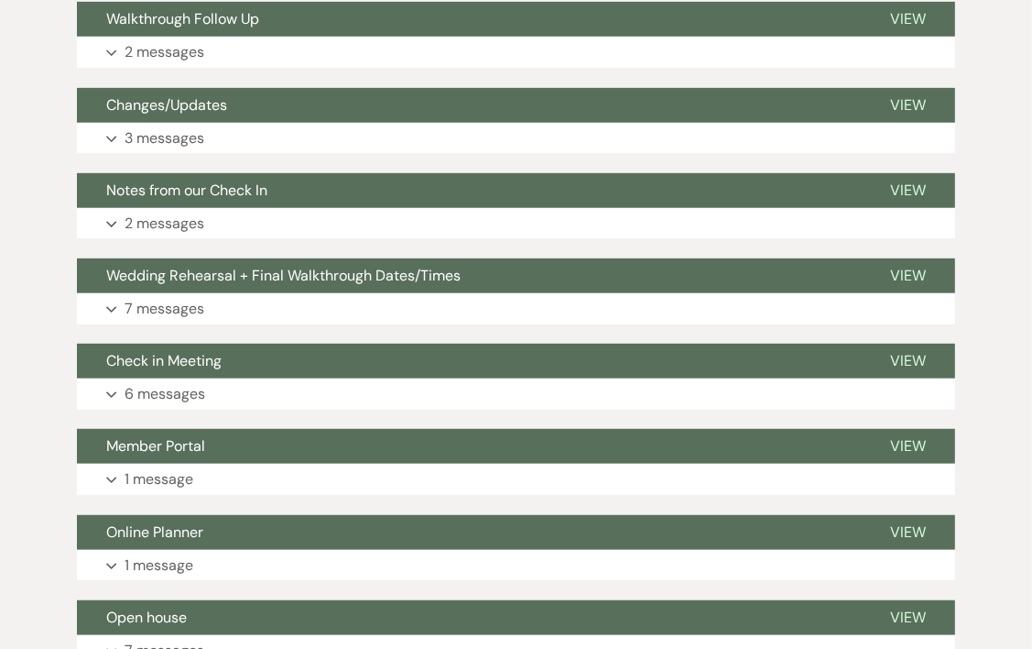
scroll to position [119, 0]
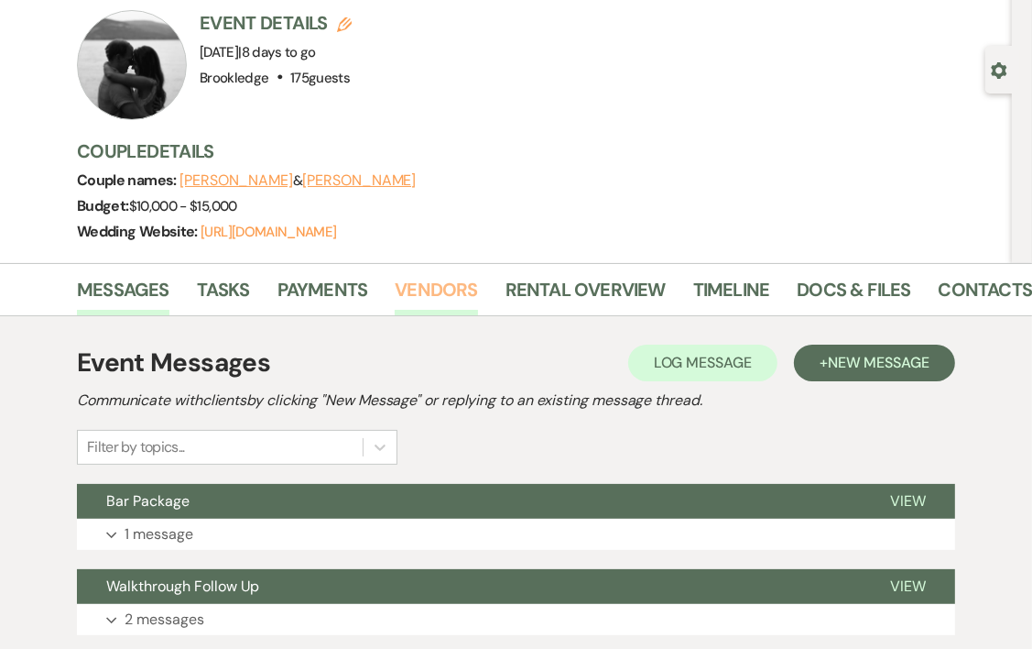
click at [432, 279] on link "Vendors" at bounding box center [436, 295] width 82 height 40
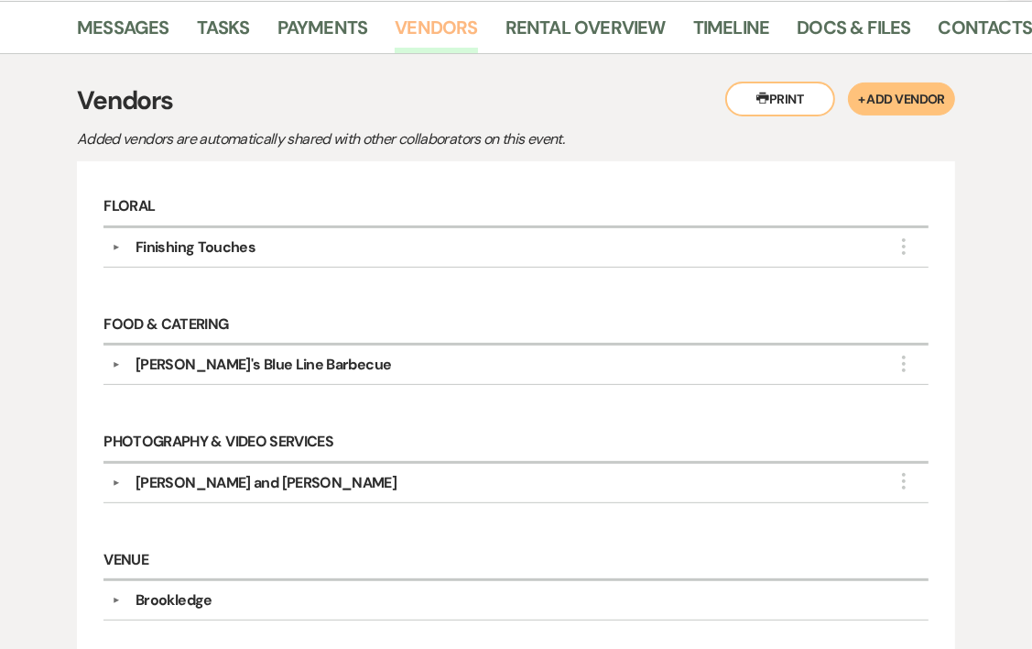
scroll to position [453, 0]
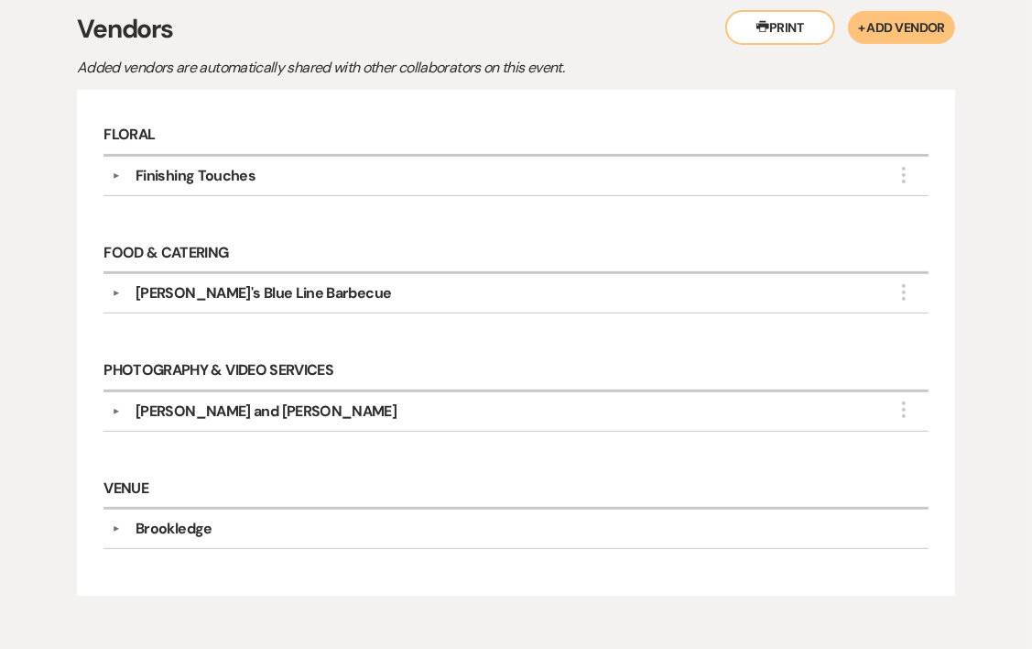
click at [231, 410] on div "[PERSON_NAME] and [PERSON_NAME]" at bounding box center [266, 411] width 261 height 22
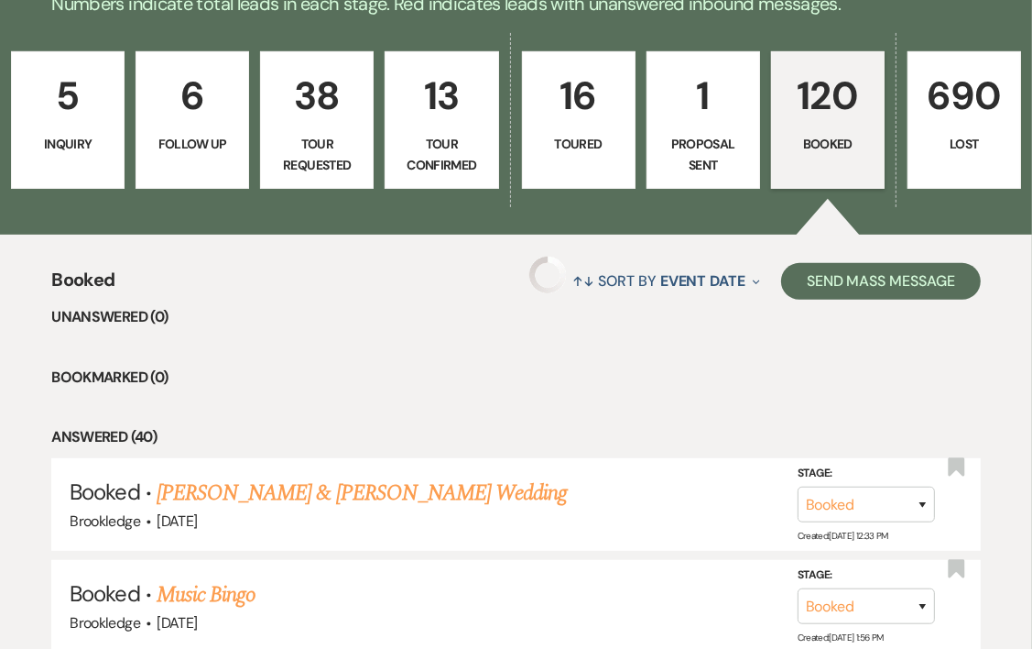
scroll to position [686, 0]
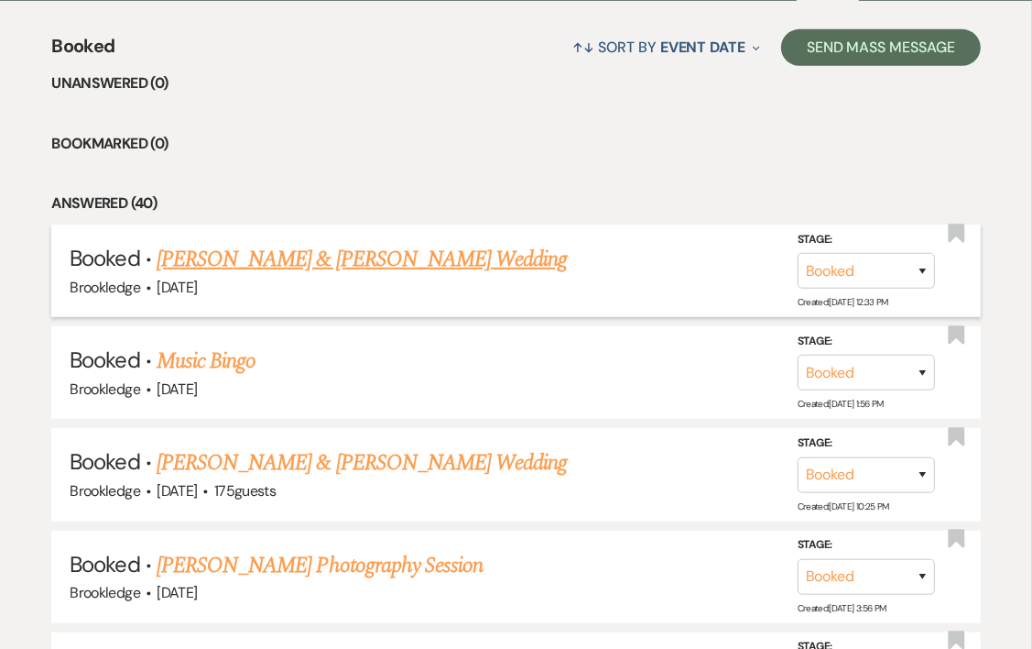
click at [304, 248] on link "[PERSON_NAME] & [PERSON_NAME] Wedding" at bounding box center [362, 259] width 410 height 33
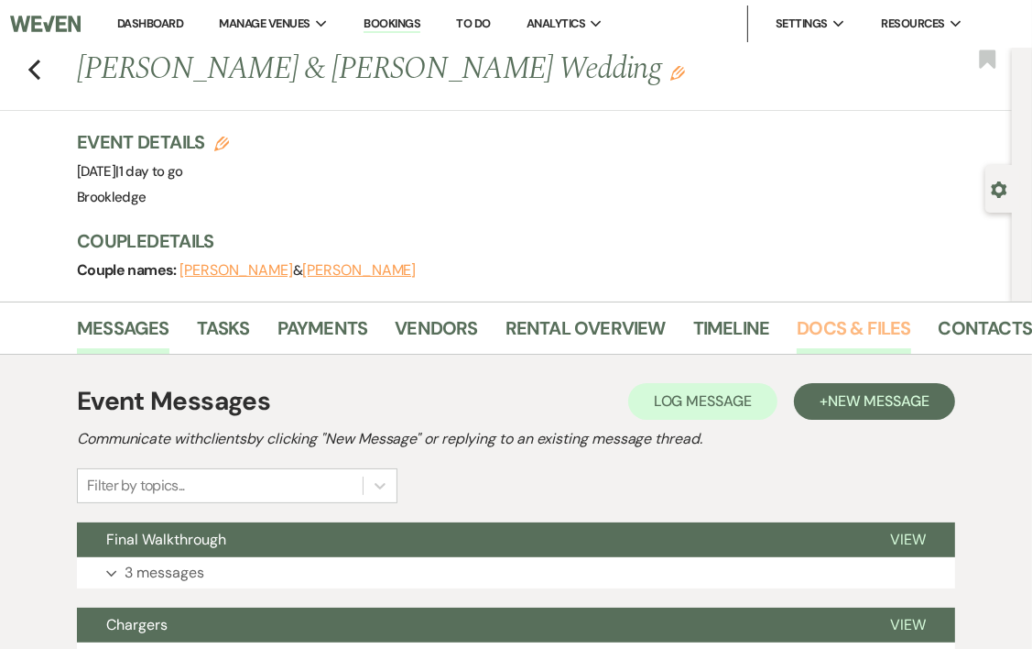
click at [856, 343] on link "Docs & Files" at bounding box center [854, 333] width 114 height 40
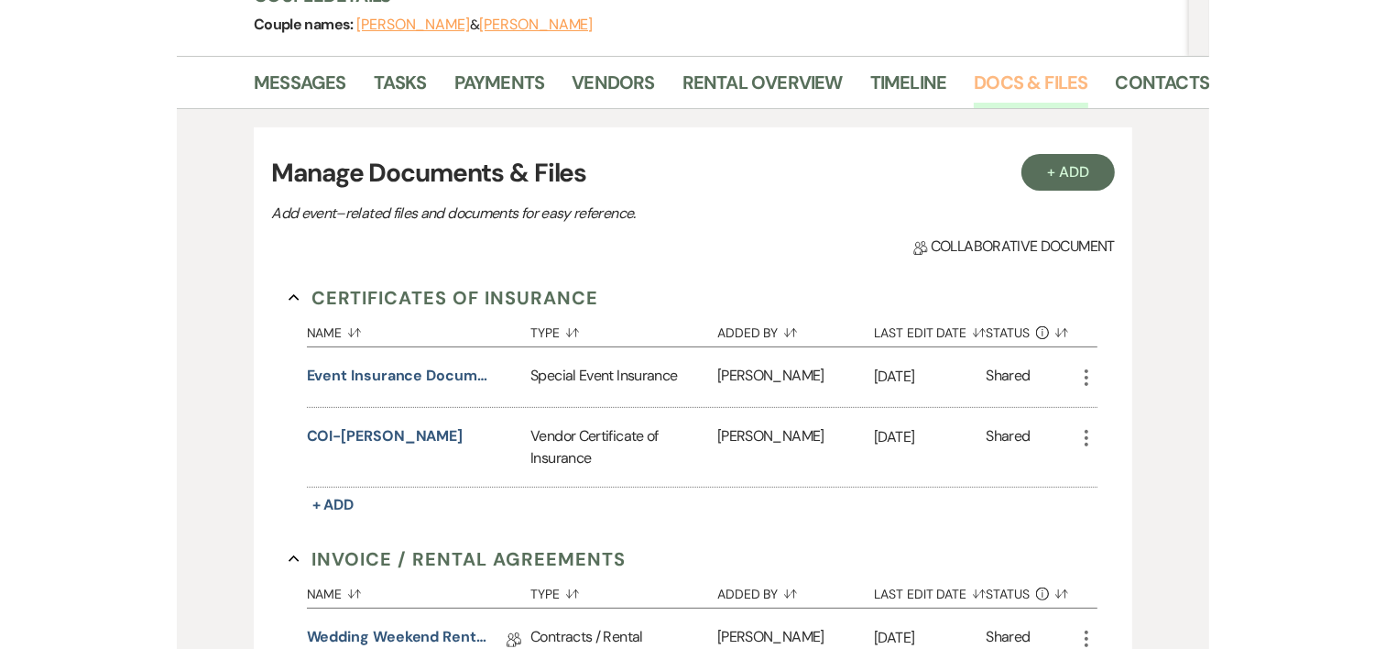
scroll to position [253, 0]
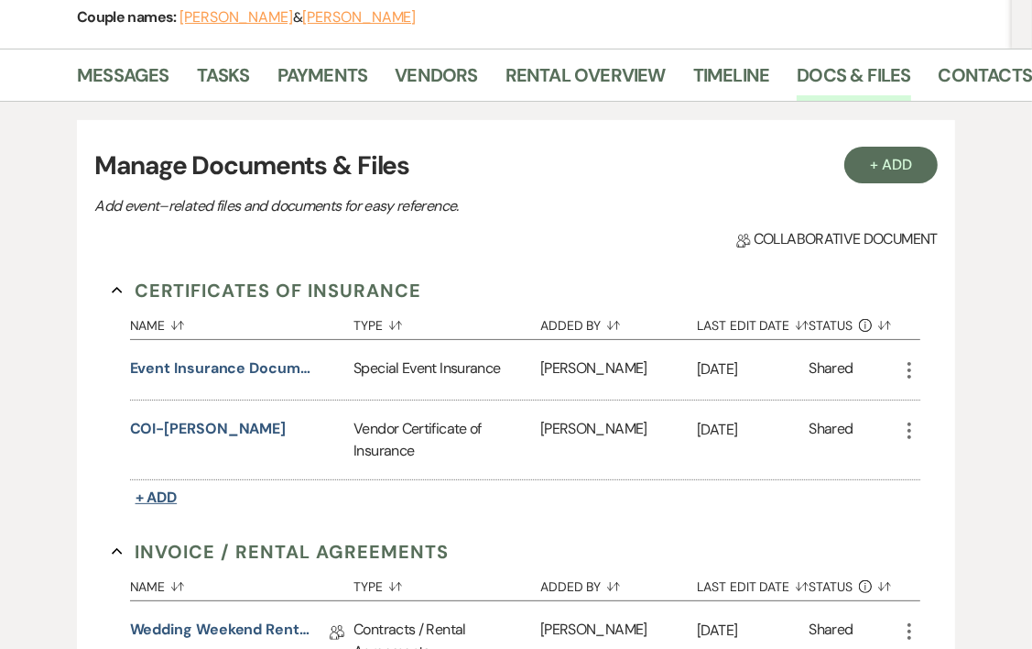
click at [159, 493] on span "+ Add" at bounding box center [157, 496] width 42 height 19
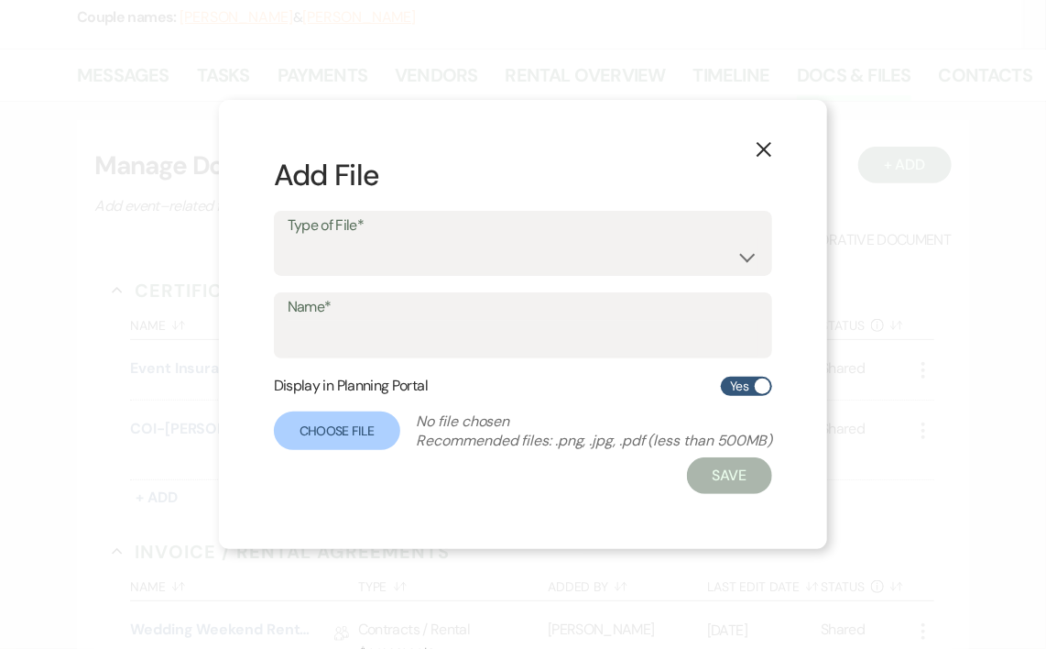
click at [340, 275] on div "Type of File* Special Event Insurance Vendor Certificate of Insurance" at bounding box center [523, 244] width 499 height 66
click at [371, 249] on select "Special Event Insurance Vendor Certificate of Insurance" at bounding box center [524, 256] width 472 height 36
select select "18"
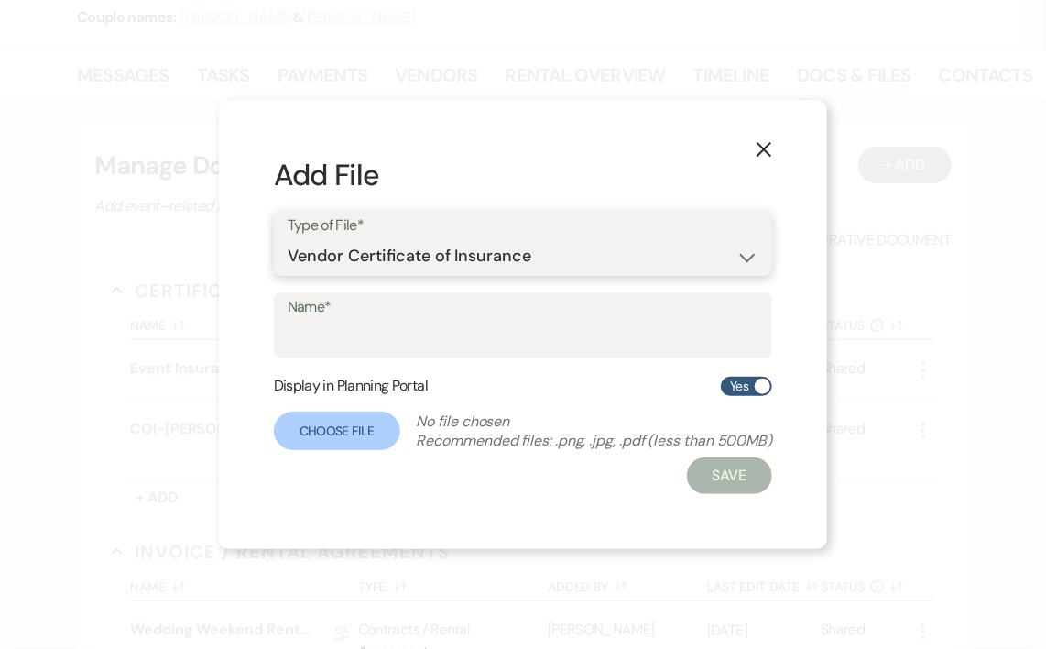
click at [288, 238] on select "Special Event Insurance Vendor Certificate of Insurance" at bounding box center [524, 256] width 472 height 36
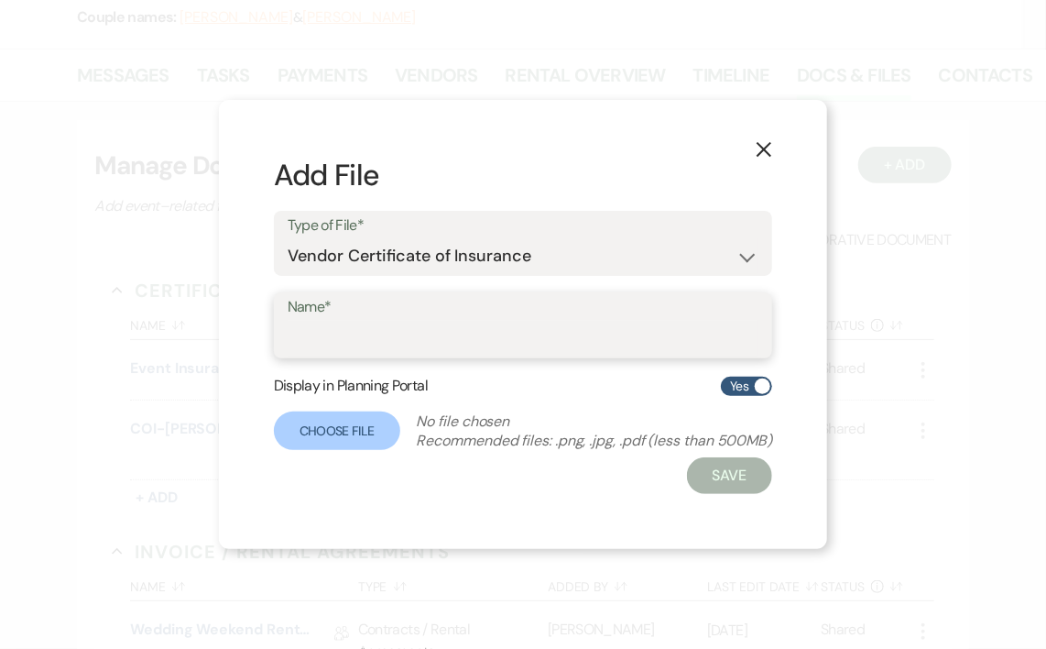
click at [372, 354] on input "Name*" at bounding box center [524, 339] width 472 height 36
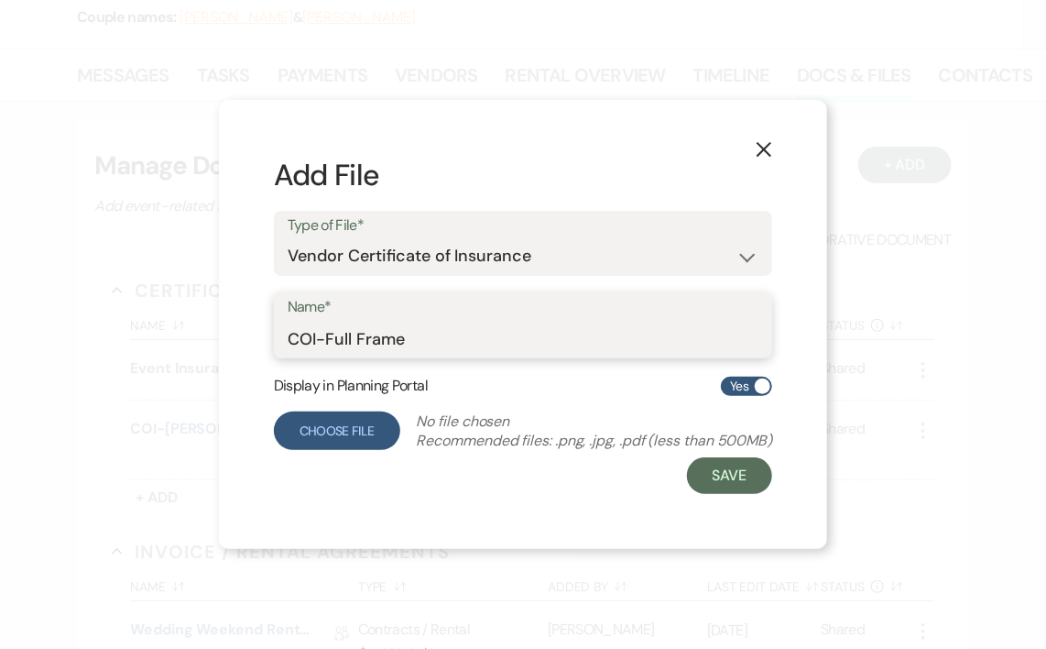
type input "COI-Full Frame"
click at [333, 419] on label "Choose File" at bounding box center [337, 430] width 126 height 38
click at [0, 0] on input "Choose File" at bounding box center [0, 0] width 0 height 0
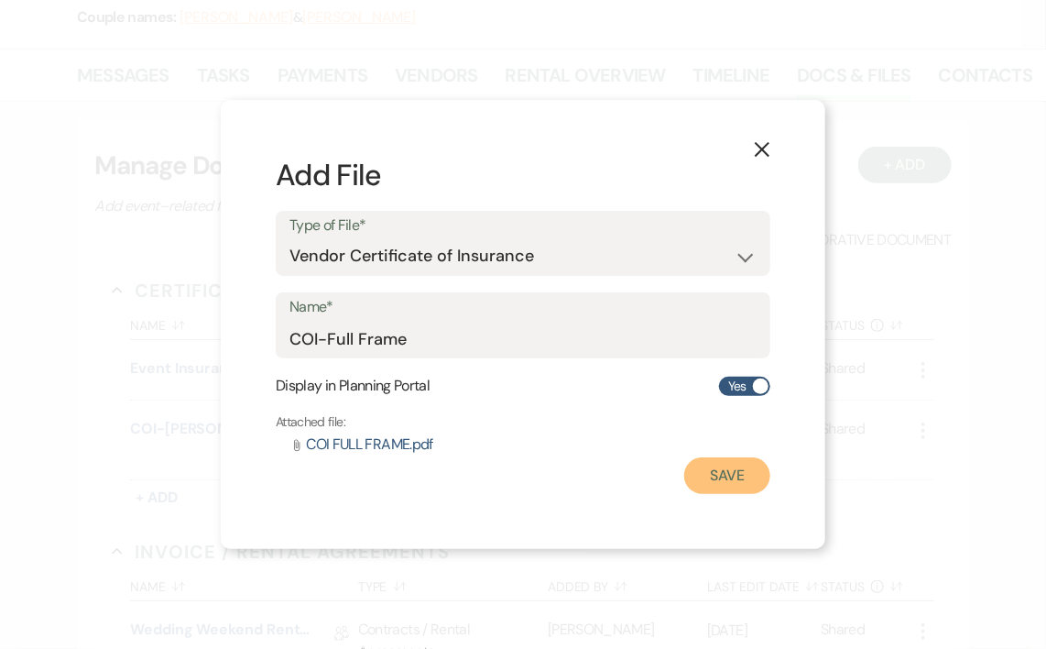
click at [742, 491] on button "Save" at bounding box center [727, 475] width 86 height 37
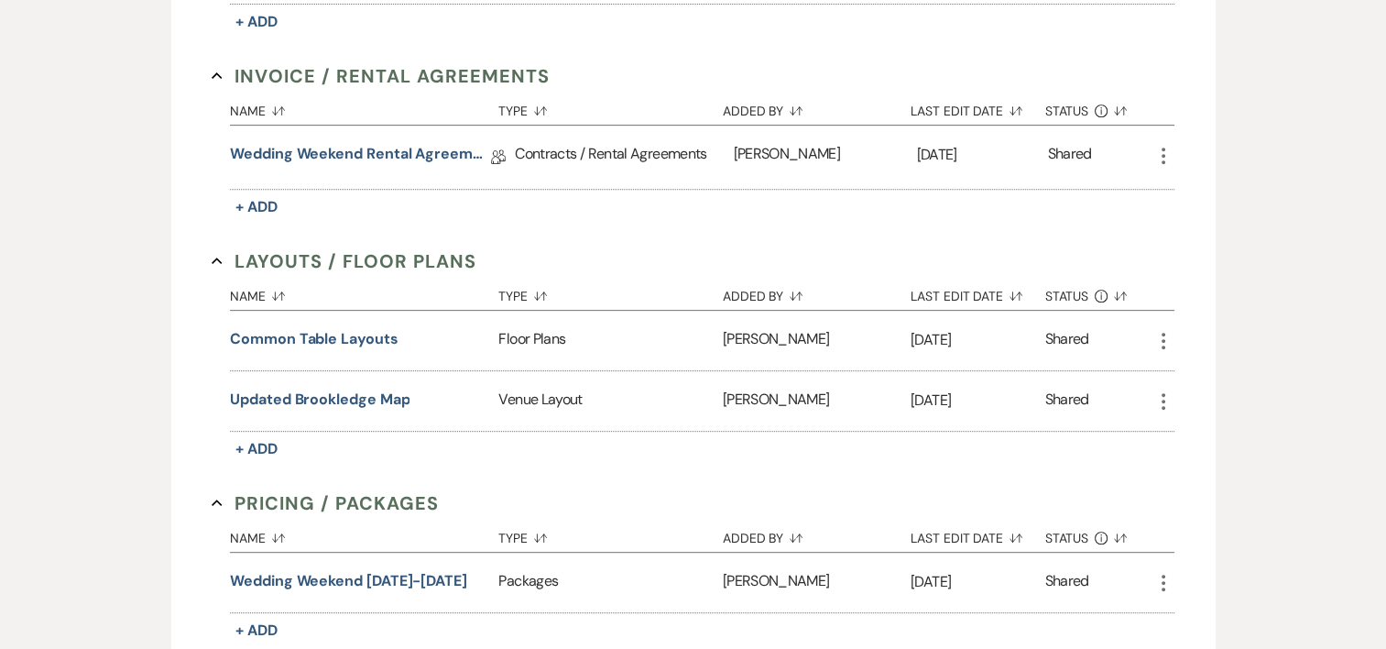
scroll to position [780, 0]
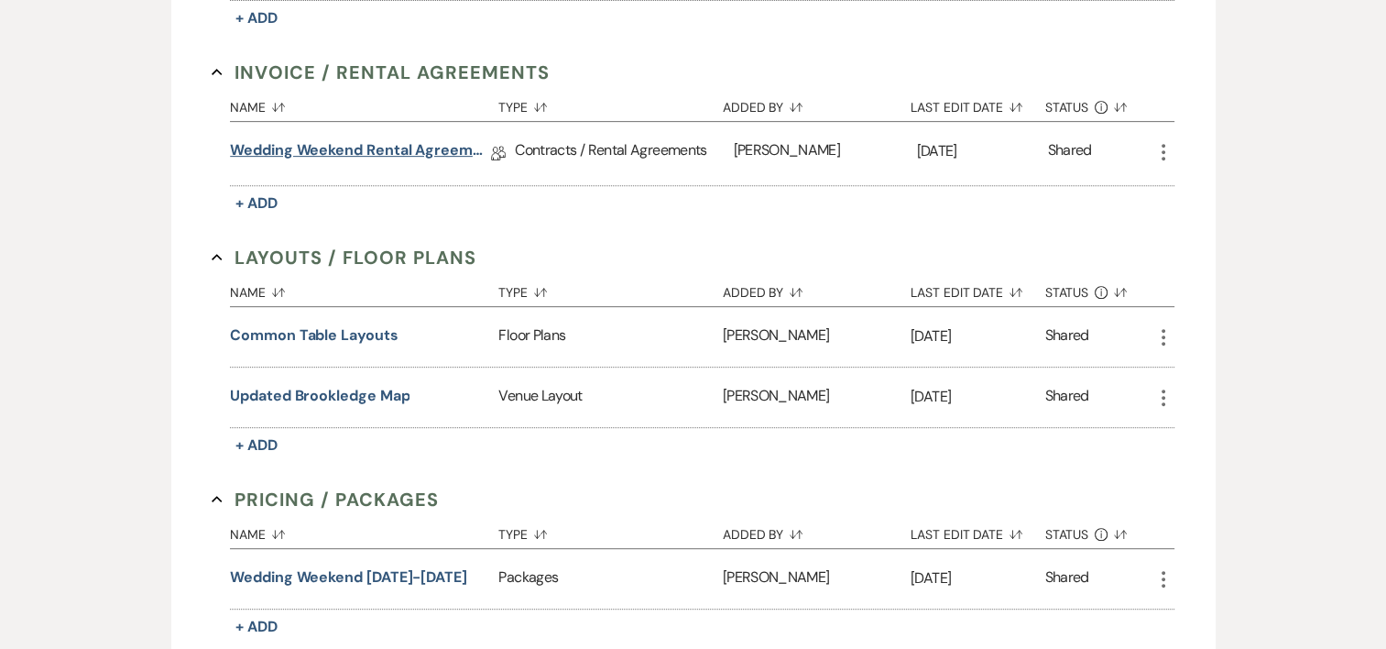
click at [393, 151] on link "Wedding Weekend Rental Agreement" at bounding box center [360, 153] width 261 height 28
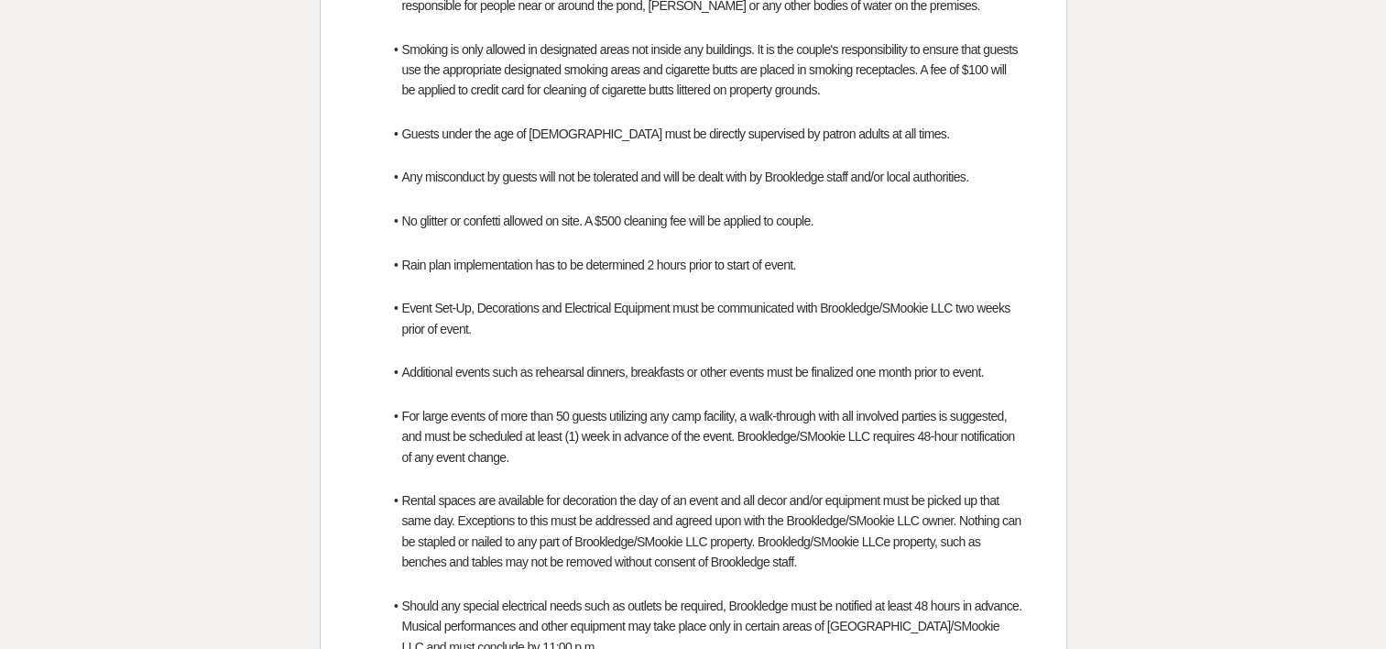
scroll to position [1502, 0]
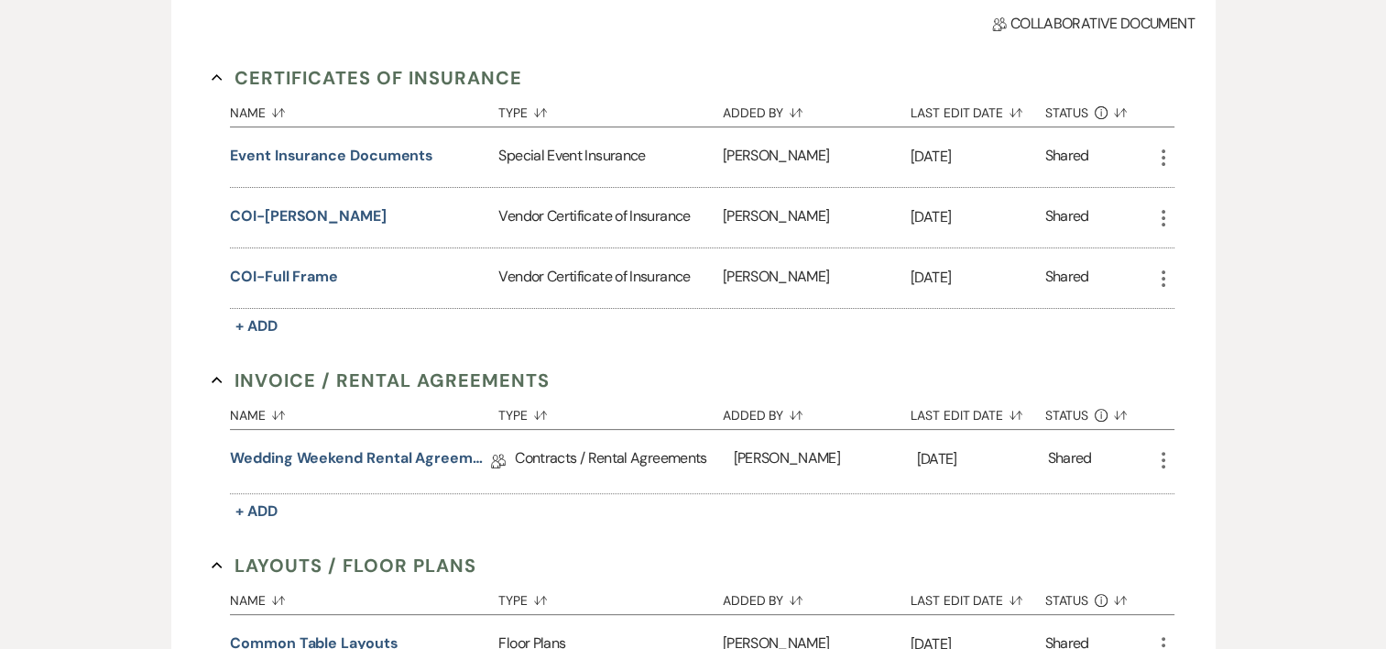
scroll to position [176, 0]
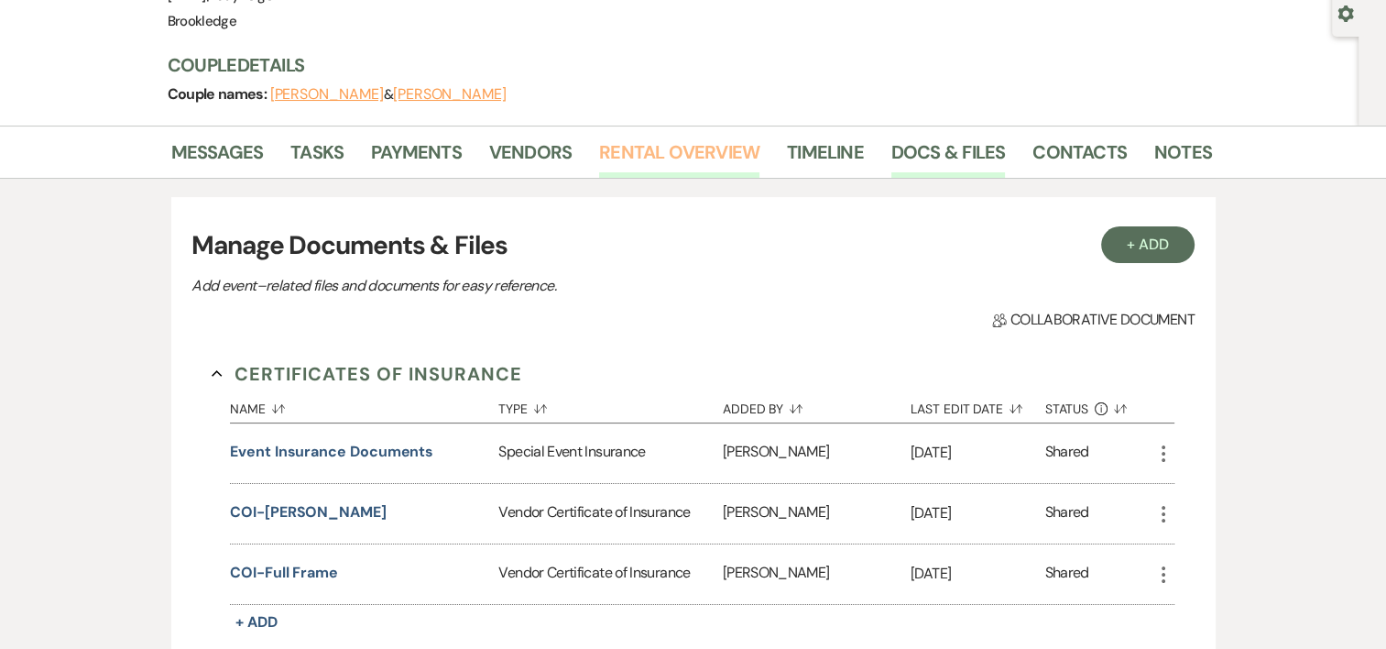
click at [710, 157] on link "Rental Overview" at bounding box center [679, 157] width 160 height 40
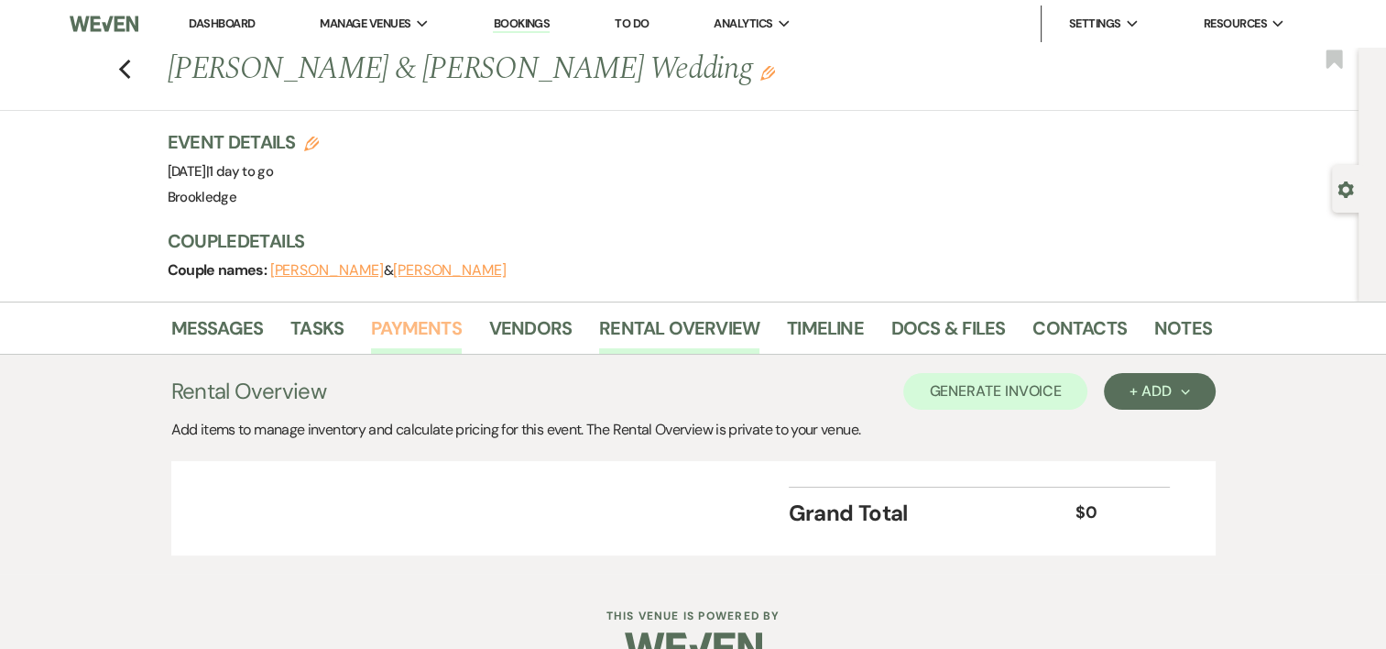
click at [407, 329] on link "Payments" at bounding box center [416, 333] width 91 height 40
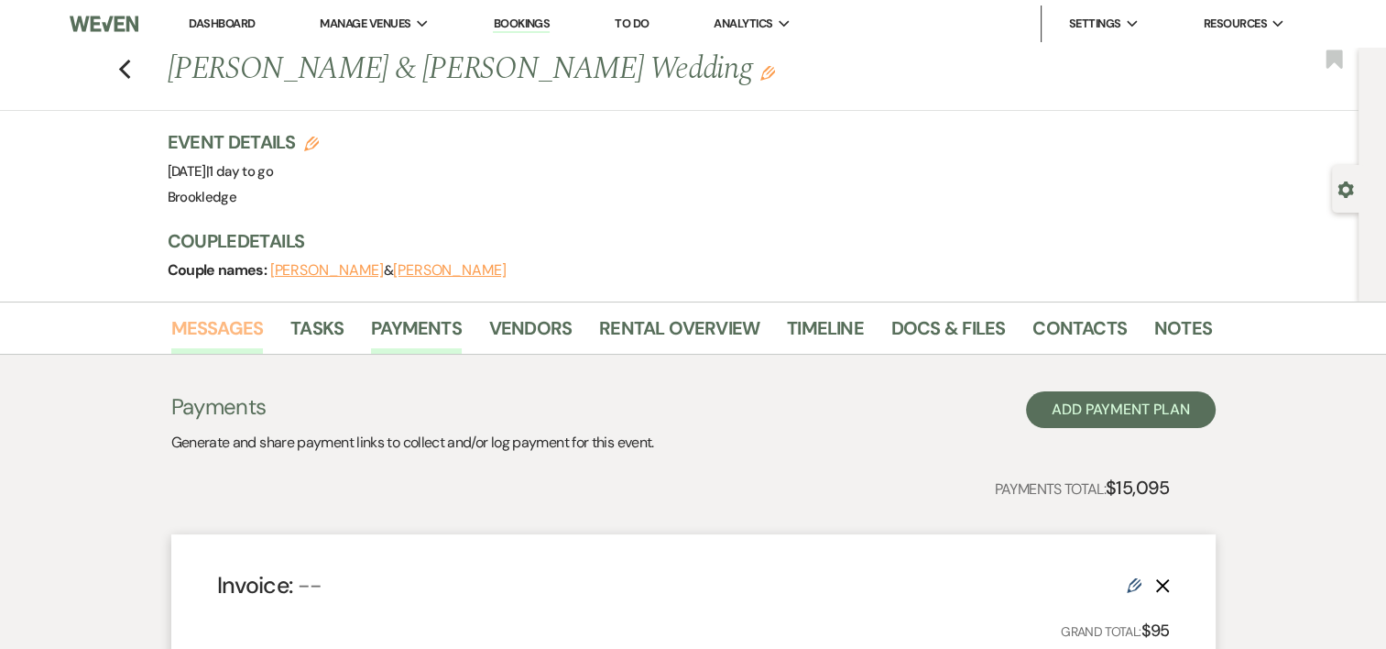
click at [237, 331] on link "Messages" at bounding box center [217, 333] width 93 height 40
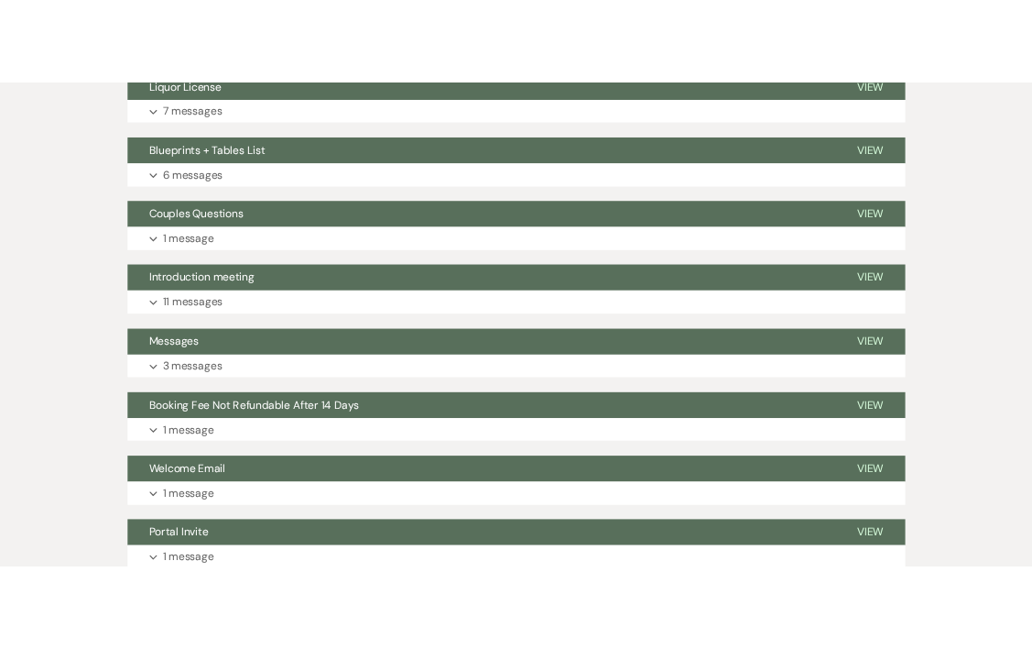
scroll to position [1450, 0]
